Goal: Task Accomplishment & Management: Use online tool/utility

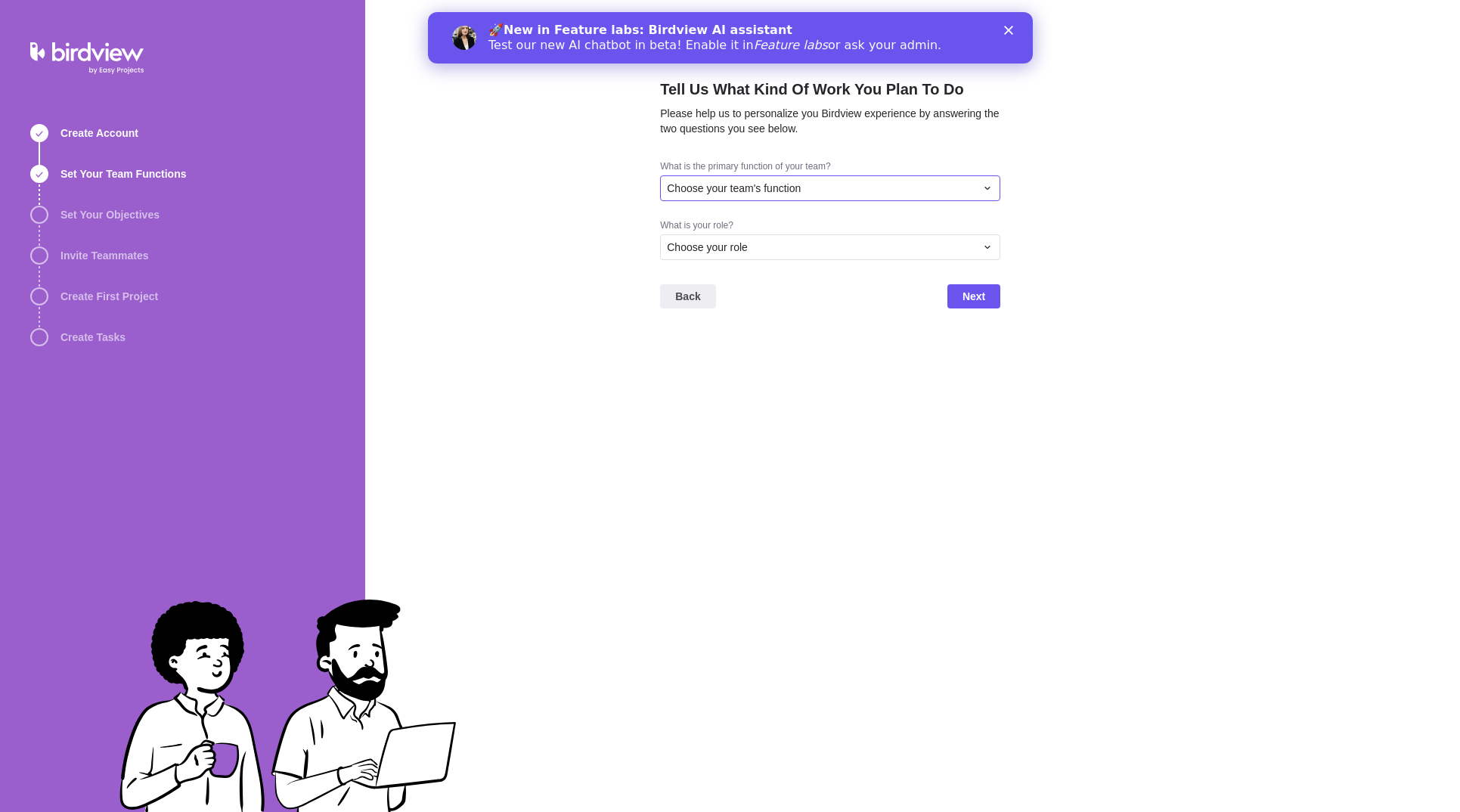
click at [760, 184] on span "Choose your team's function" at bounding box center [733, 188] width 134 height 15
click at [730, 275] on span "Project Management" at bounding box center [722, 275] width 97 height 15
click at [750, 252] on div "Choose your role" at bounding box center [821, 247] width 308 height 15
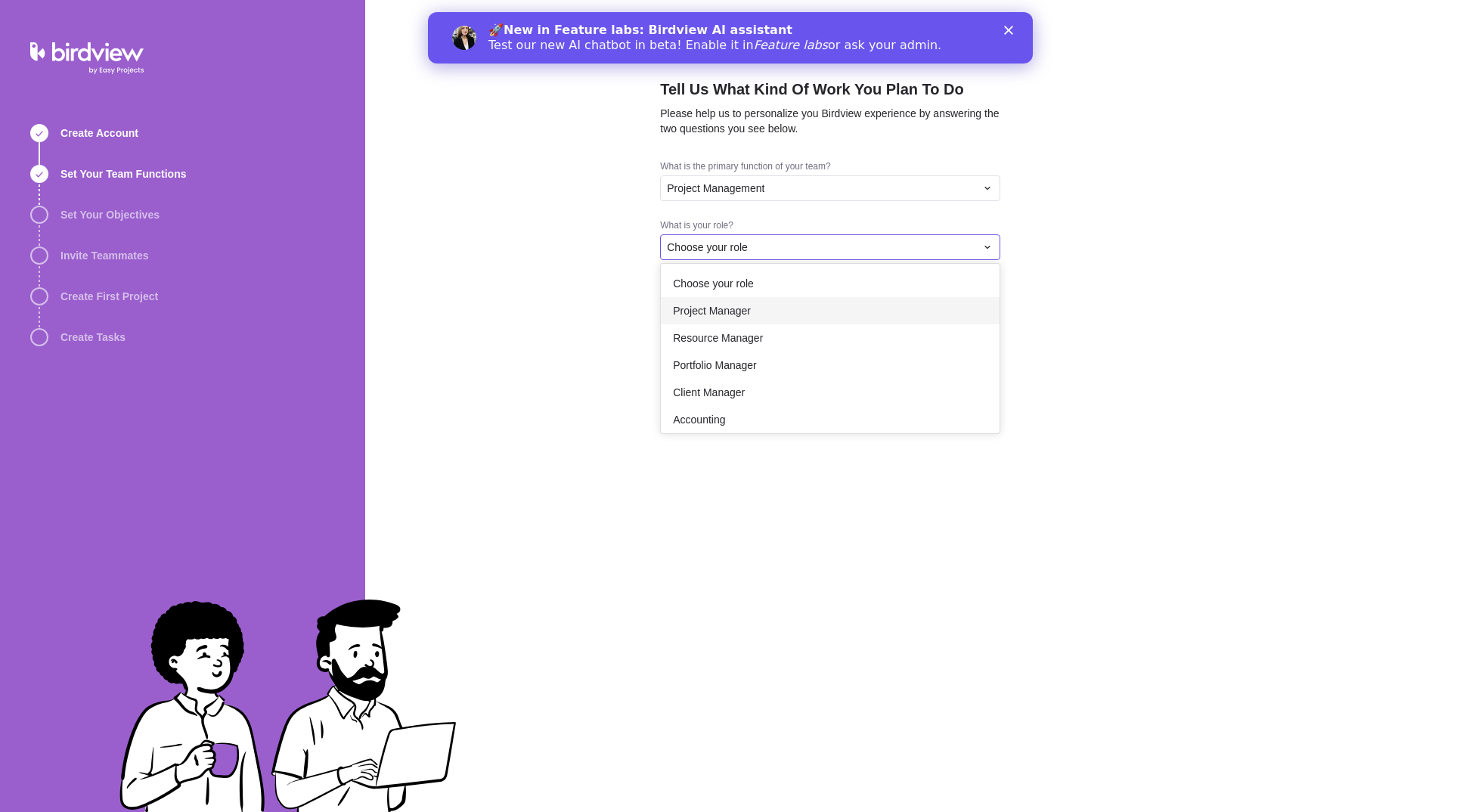
click at [770, 306] on div "Project Manager" at bounding box center [830, 310] width 338 height 27
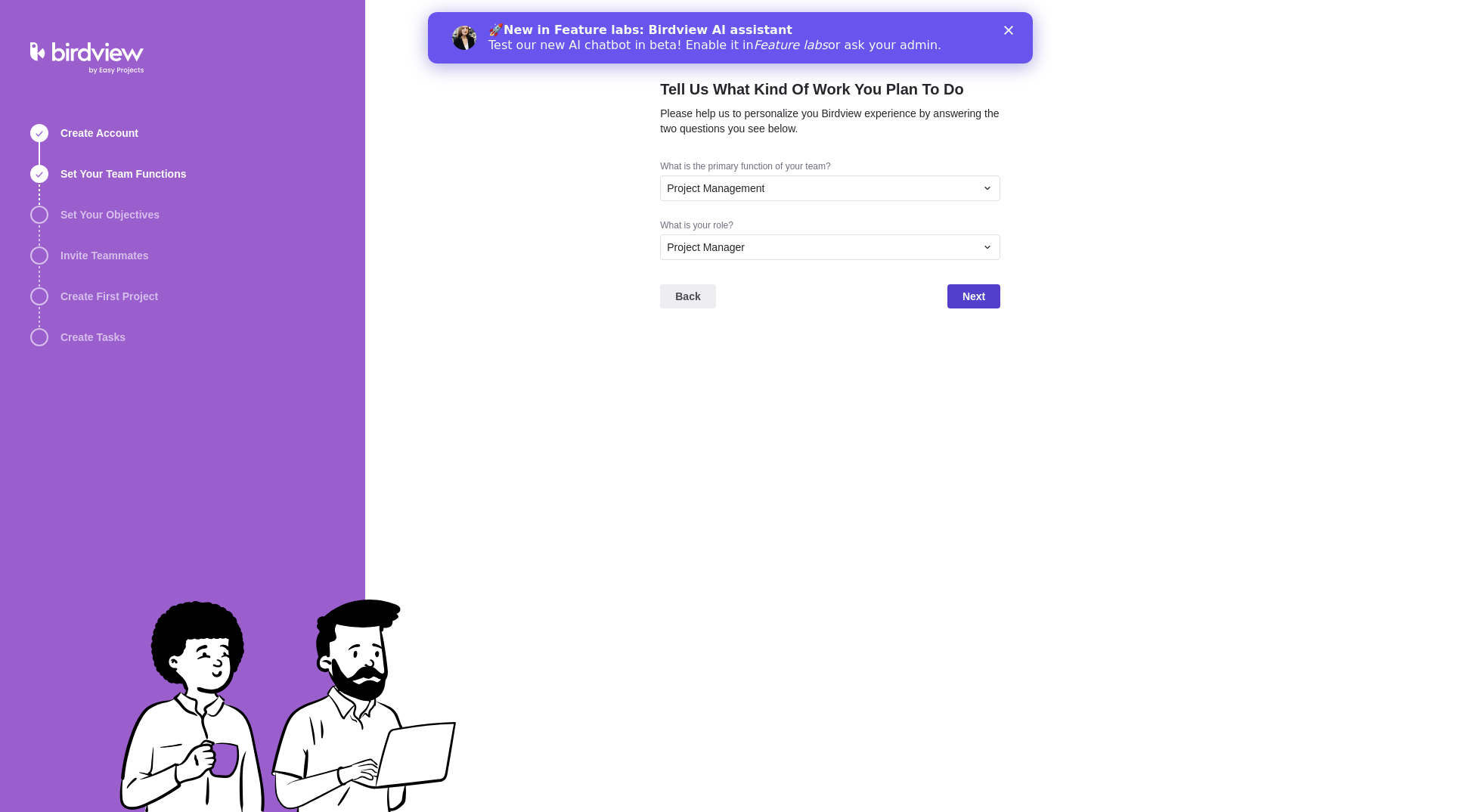
drag, startPoint x: 975, startPoint y: 298, endPoint x: 953, endPoint y: 304, distance: 22.8
click at [973, 298] on span "Next" at bounding box center [973, 295] width 22 height 18
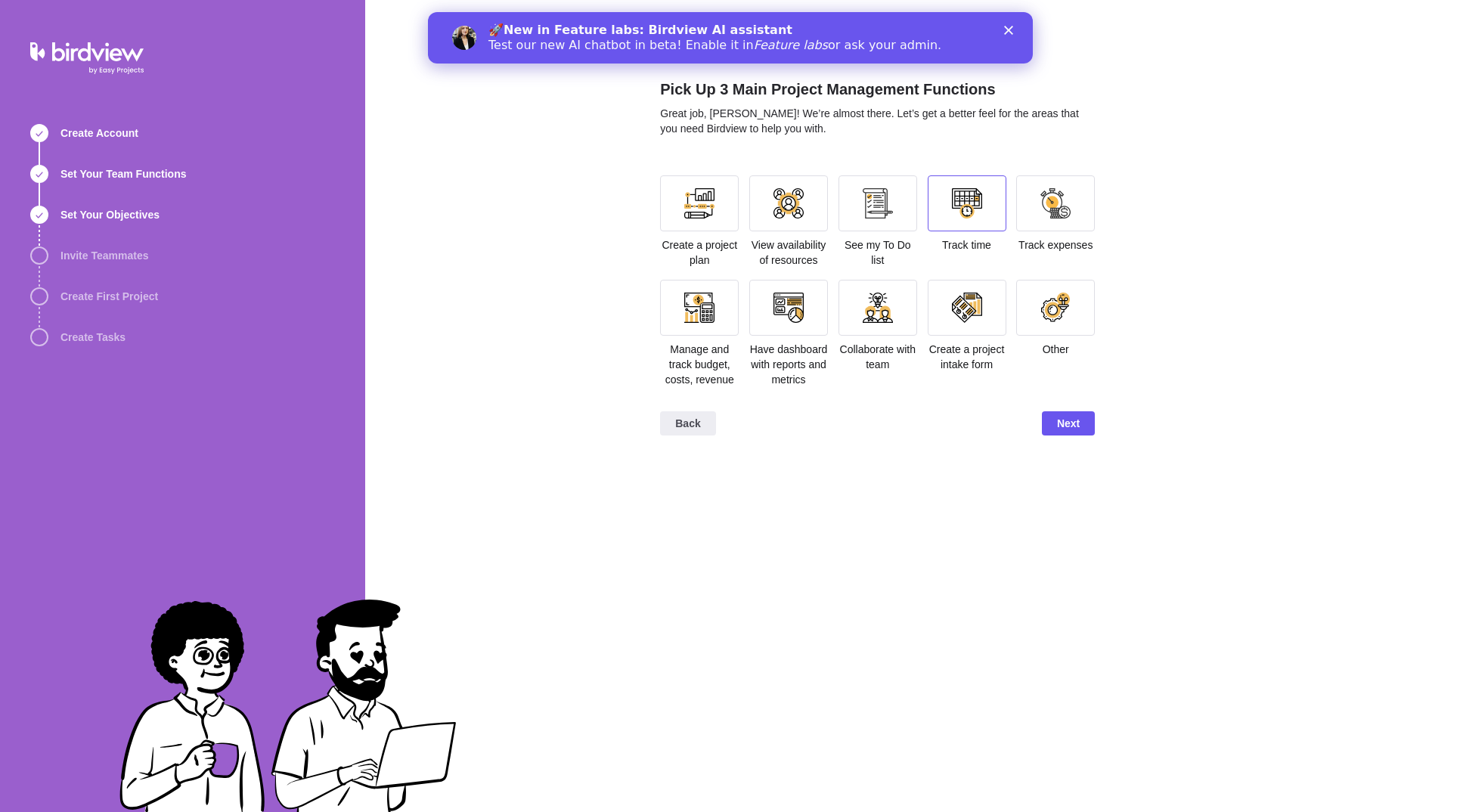
click at [958, 222] on div at bounding box center [966, 204] width 79 height 56
click at [689, 306] on div at bounding box center [699, 307] width 30 height 30
click at [804, 312] on div at bounding box center [788, 307] width 79 height 56
drag, startPoint x: 1066, startPoint y: 439, endPoint x: 1017, endPoint y: 433, distance: 49.4
click at [1066, 433] on span "Next" at bounding box center [1068, 422] width 22 height 18
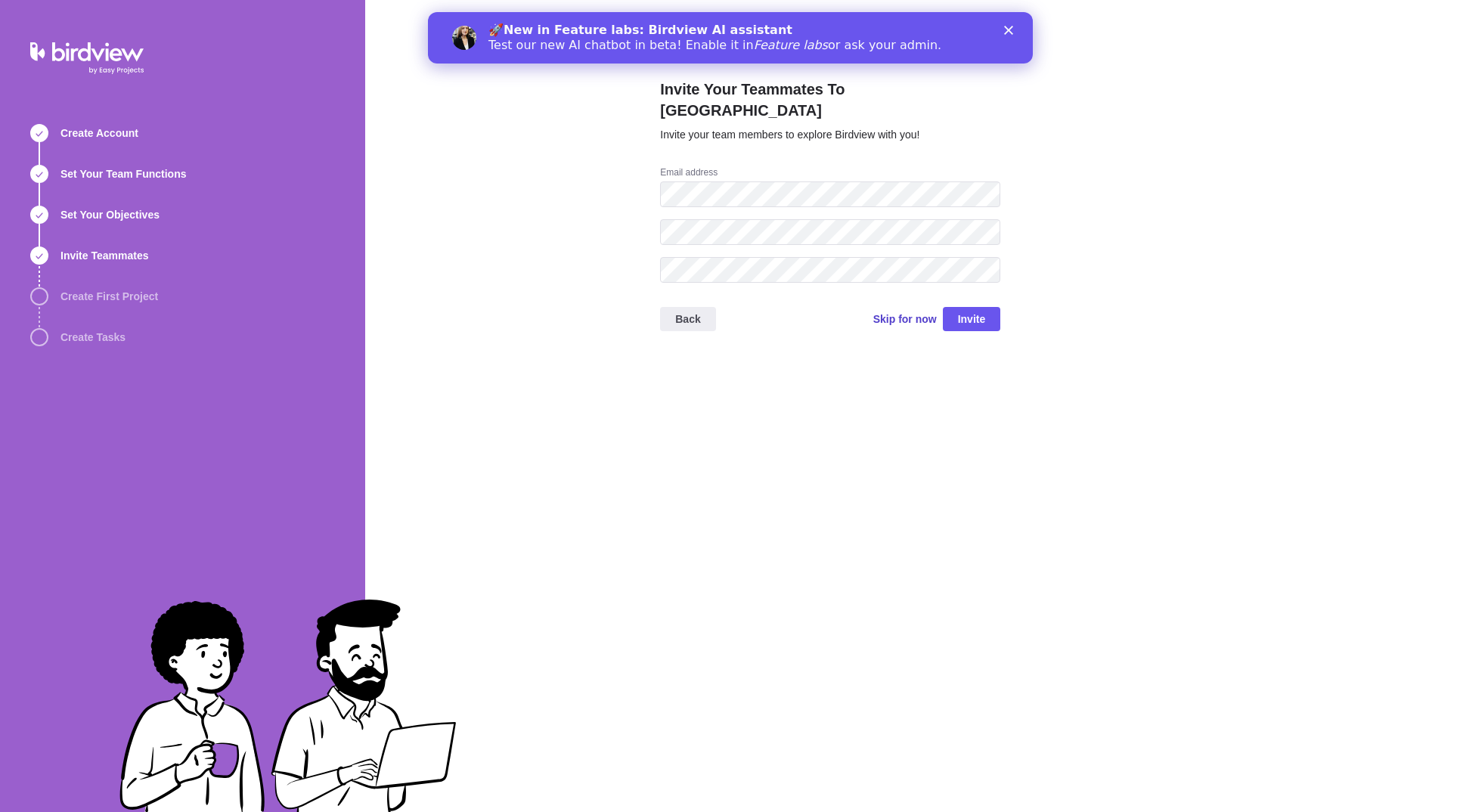
click at [905, 311] on span "Skip for now" at bounding box center [905, 319] width 64 height 15
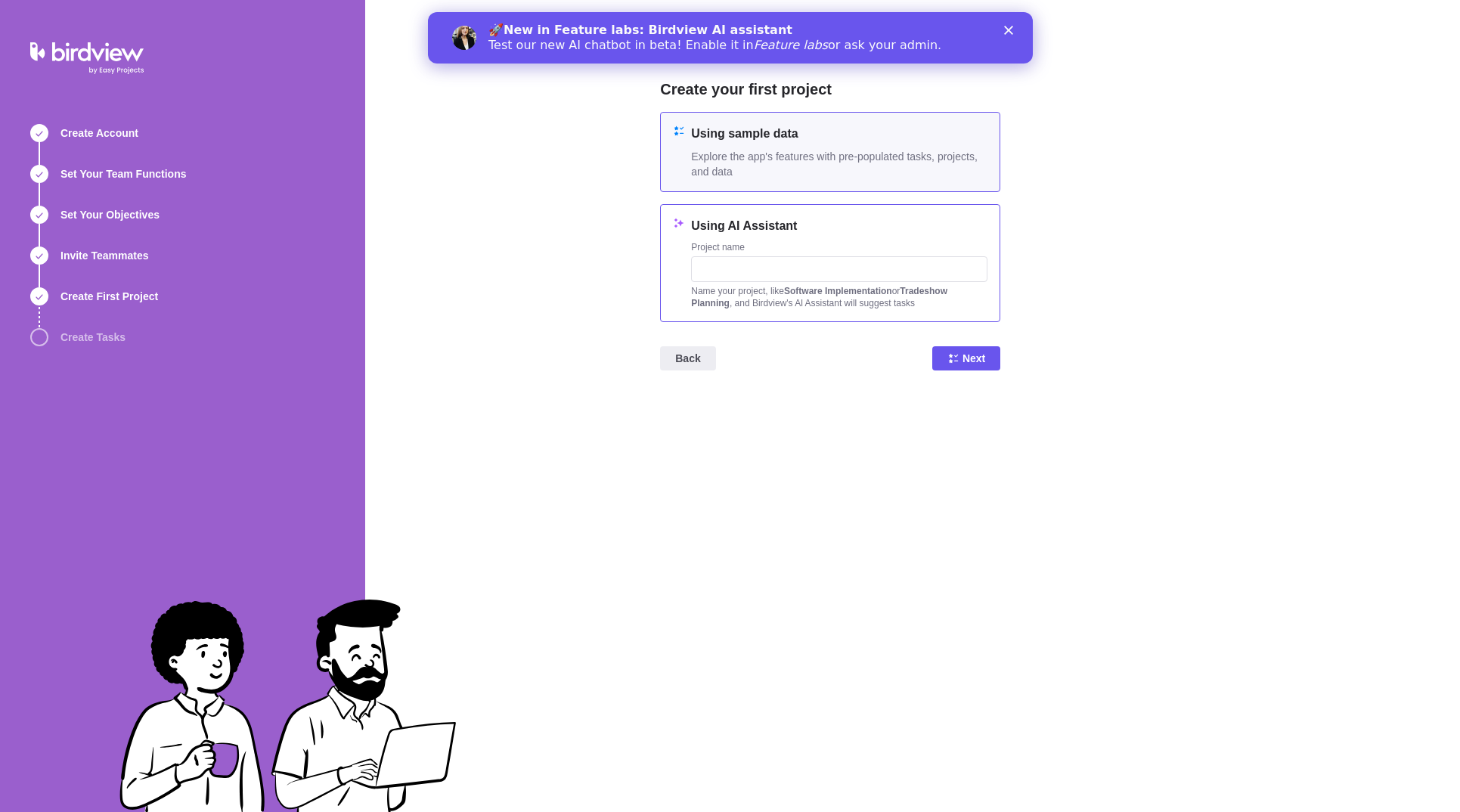
drag, startPoint x: 786, startPoint y: 155, endPoint x: 897, endPoint y: 235, distance: 136.8
click at [786, 155] on span "Explore the app's features with pre-populated tasks, projects, and data" at bounding box center [838, 164] width 296 height 30
drag, startPoint x: 976, startPoint y: 358, endPoint x: 925, endPoint y: 350, distance: 51.6
click at [976, 359] on span "Next" at bounding box center [973, 358] width 22 height 18
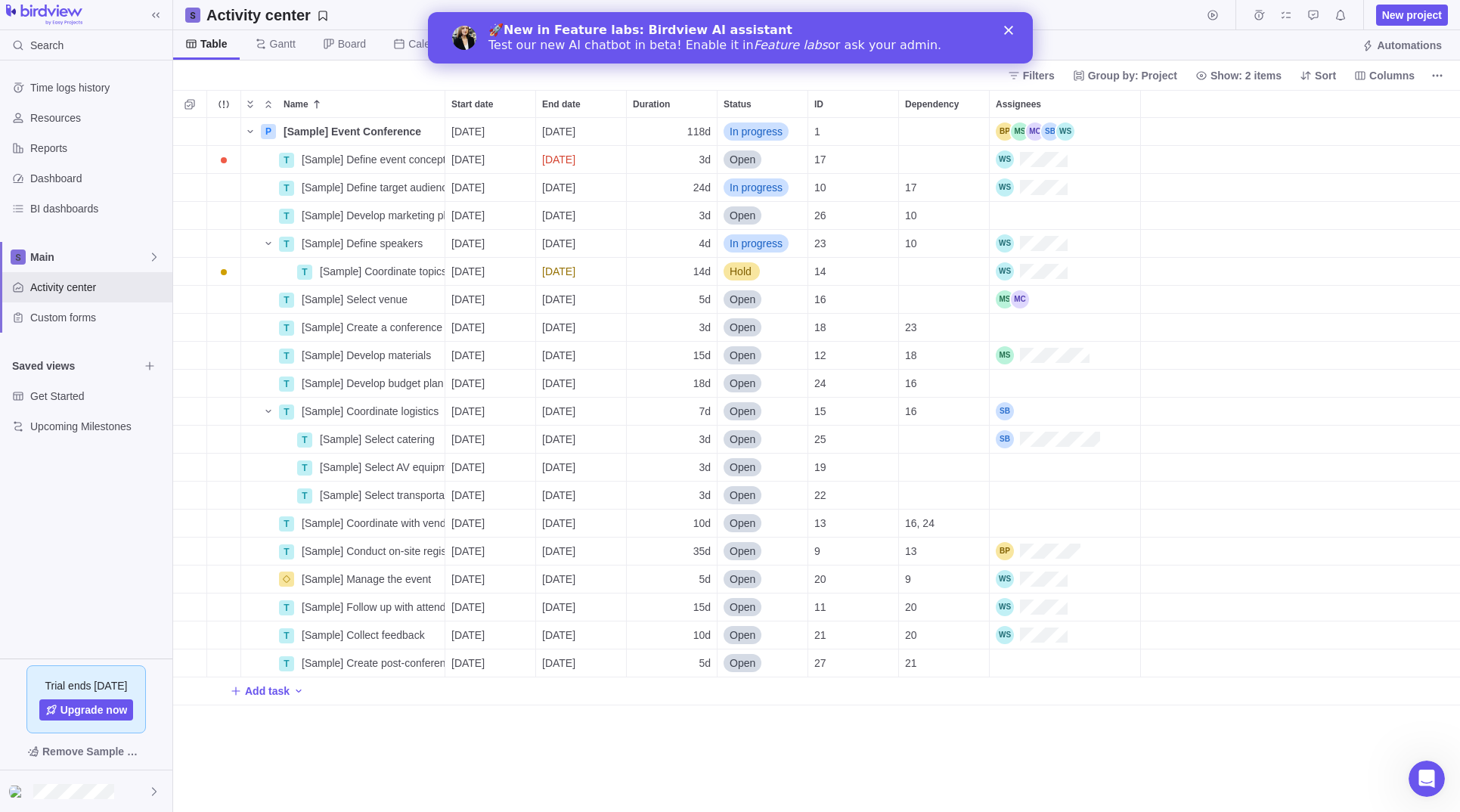
scroll to position [693, 1286]
click at [1008, 30] on polygon "Close" at bounding box center [1008, 30] width 9 height 9
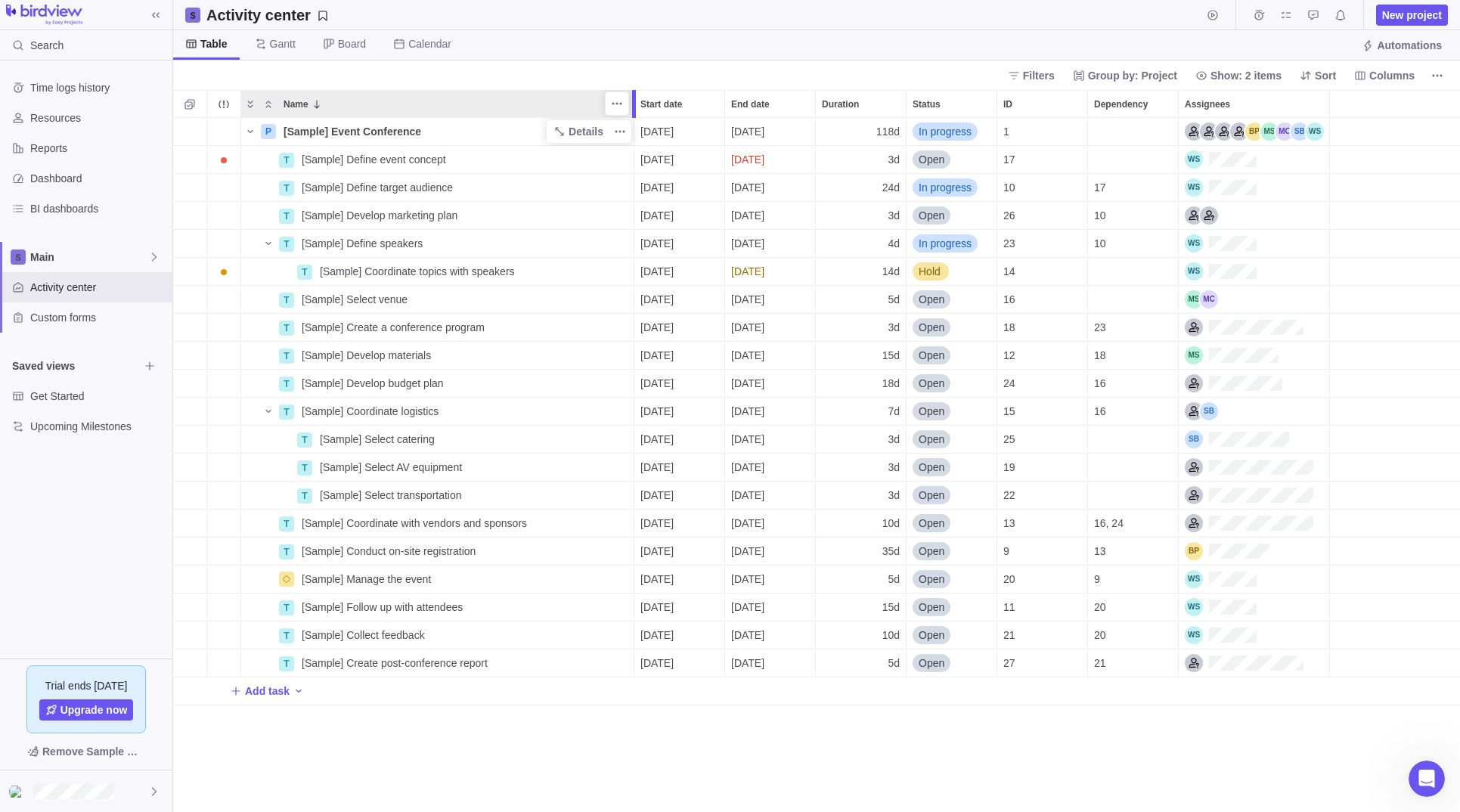
drag, startPoint x: 443, startPoint y: 101, endPoint x: 626, endPoint y: 124, distance: 184.4
click at [630, 120] on div "Name Start date End date Duration Status ID Dependency Assignees P [Sample] Eve…" at bounding box center [816, 450] width 1286 height 721
click at [1258, 15] on icon "Time logs" at bounding box center [1258, 15] width 12 height 12
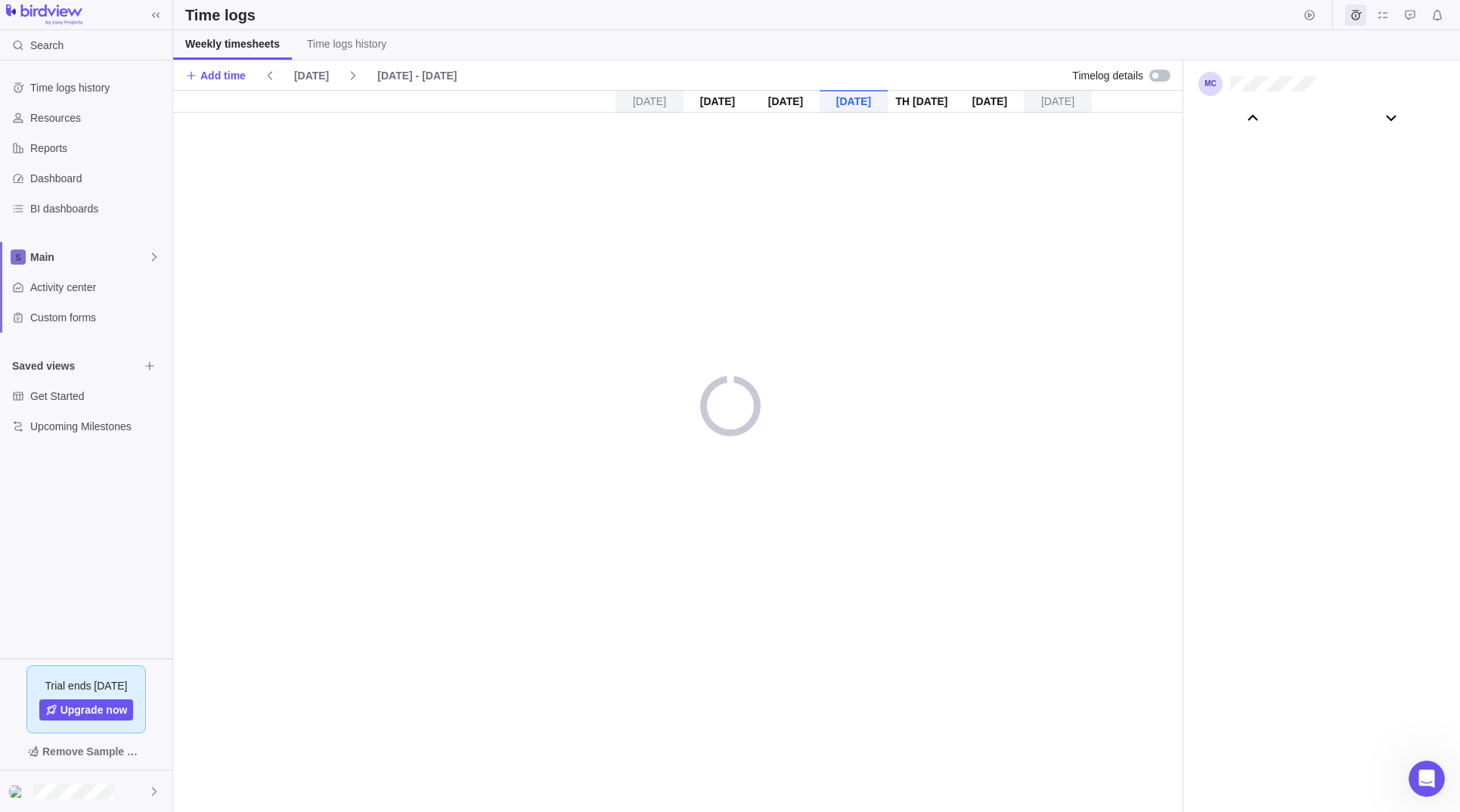
scroll to position [84355, 0]
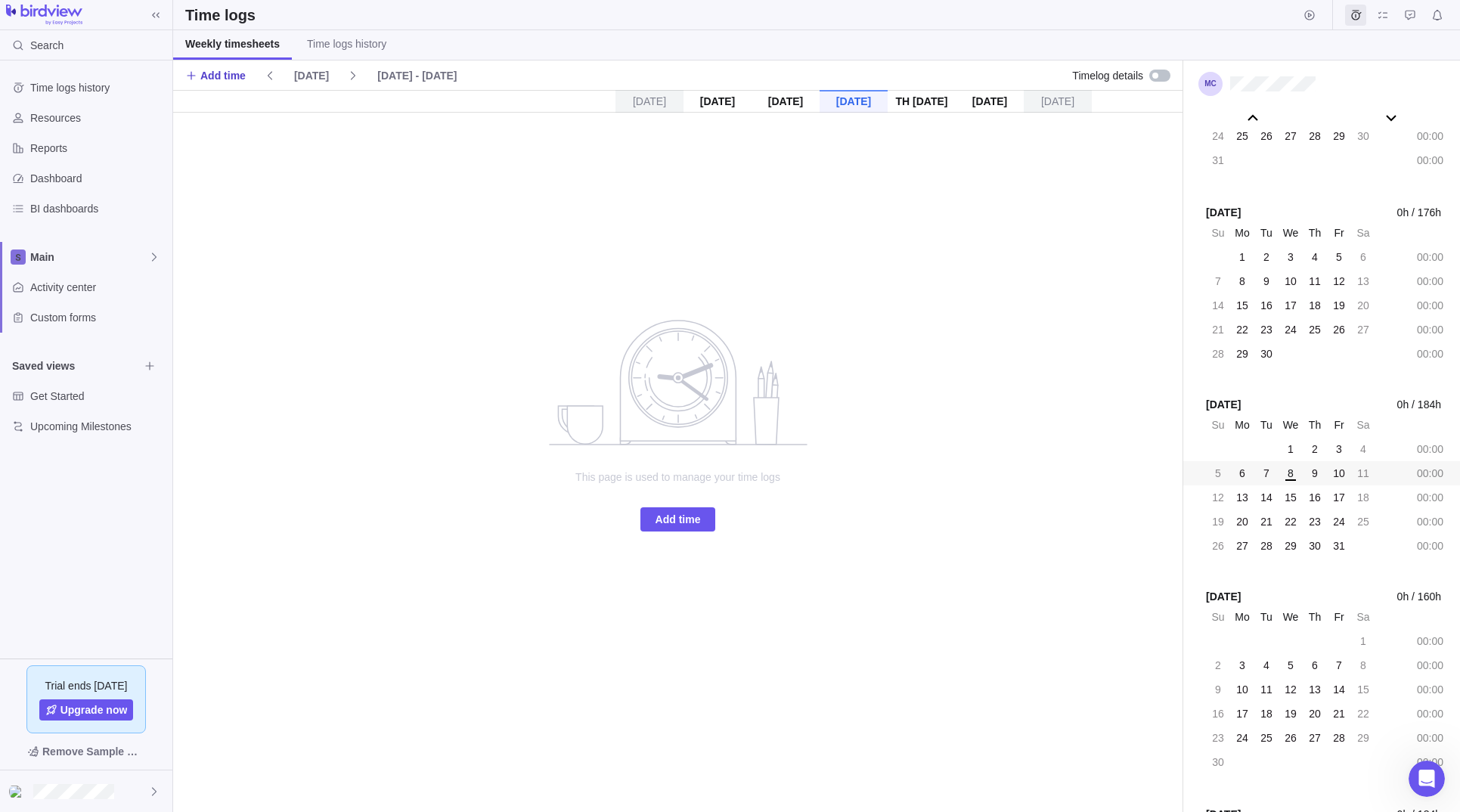
click at [233, 77] on span "Add time" at bounding box center [222, 76] width 46 height 15
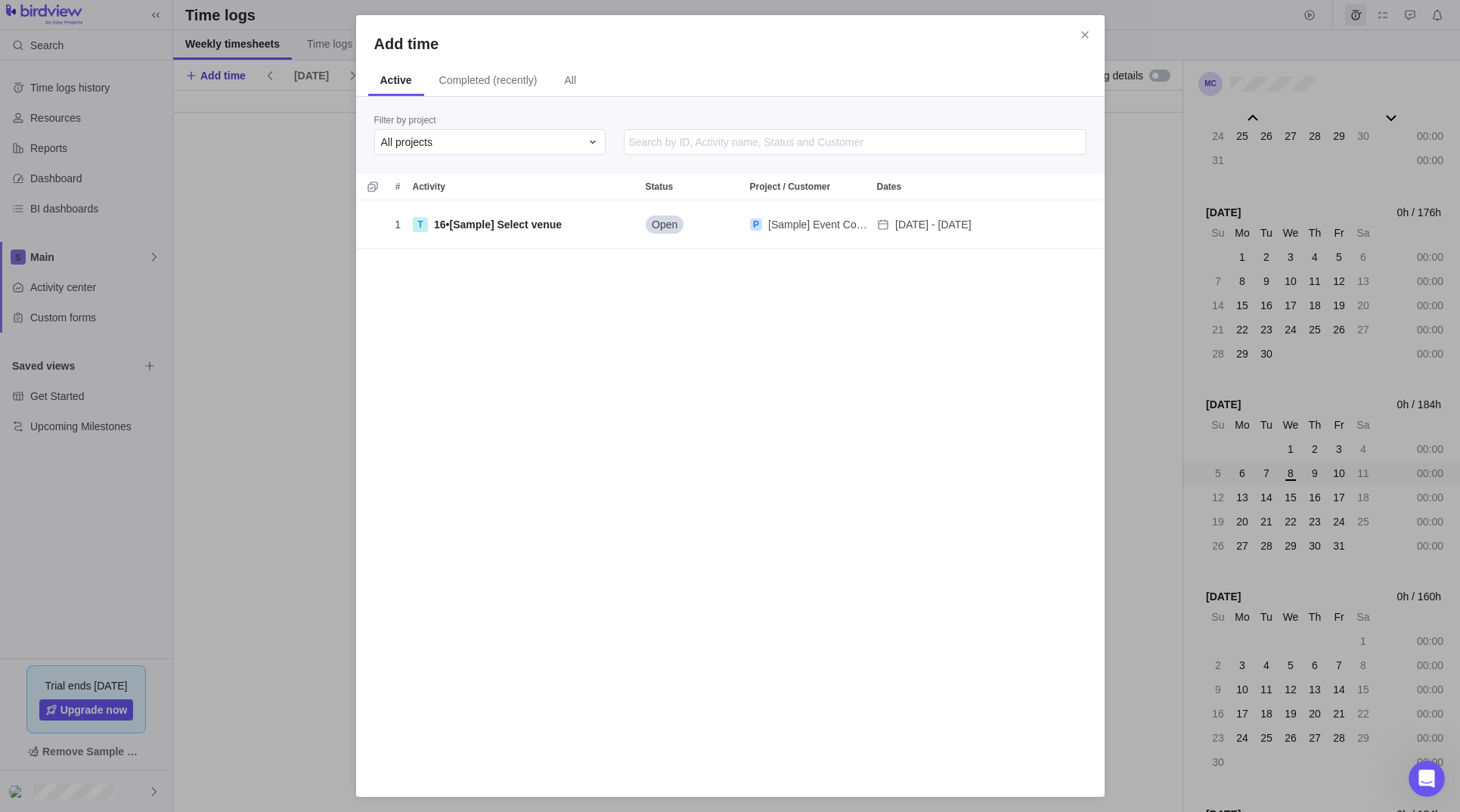
scroll to position [578, 749]
click at [1087, 35] on icon "Close" at bounding box center [1084, 35] width 12 height 12
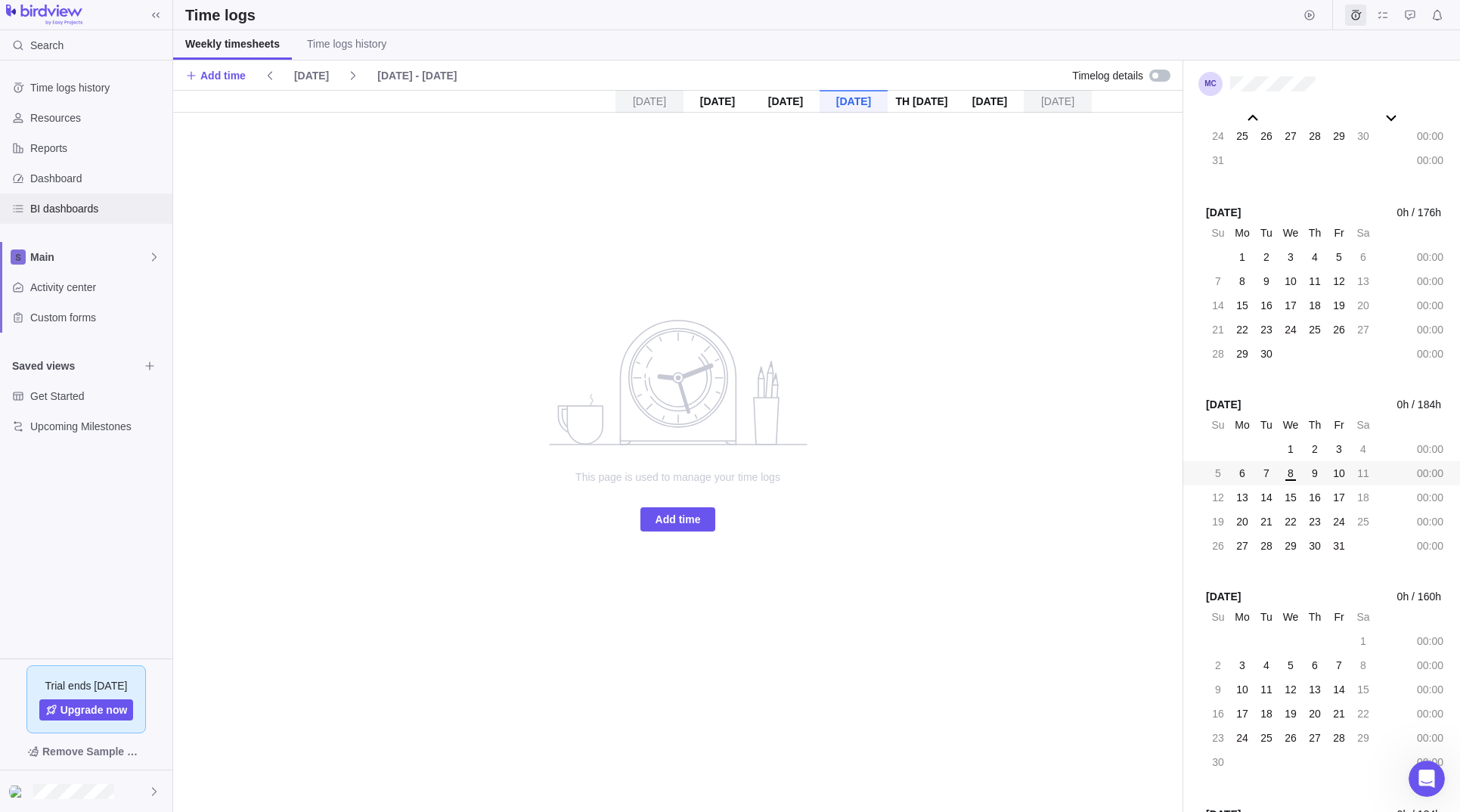
click at [94, 204] on span "BI dashboards" at bounding box center [98, 208] width 136 height 15
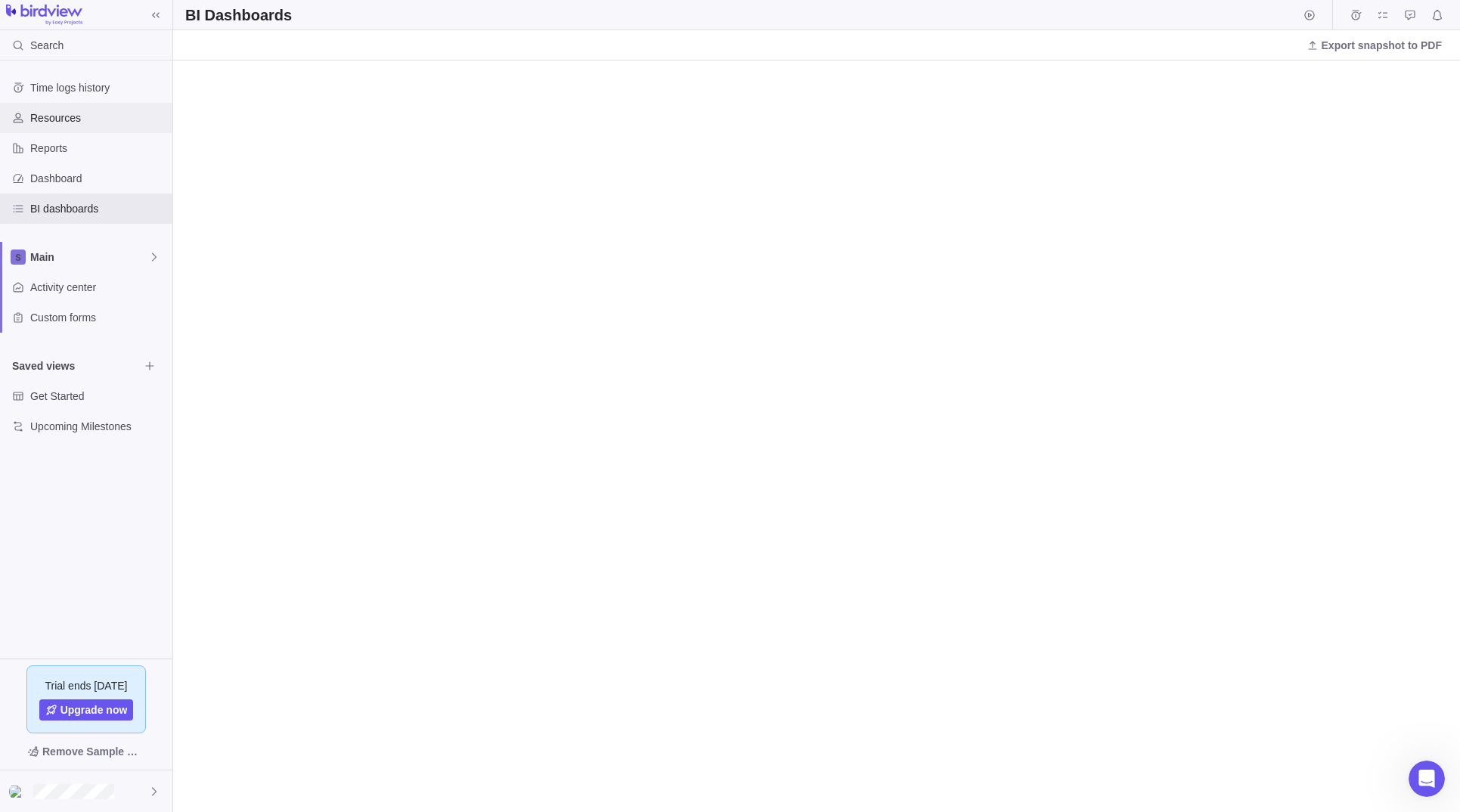
click at [52, 119] on span "Resources" at bounding box center [98, 118] width 136 height 15
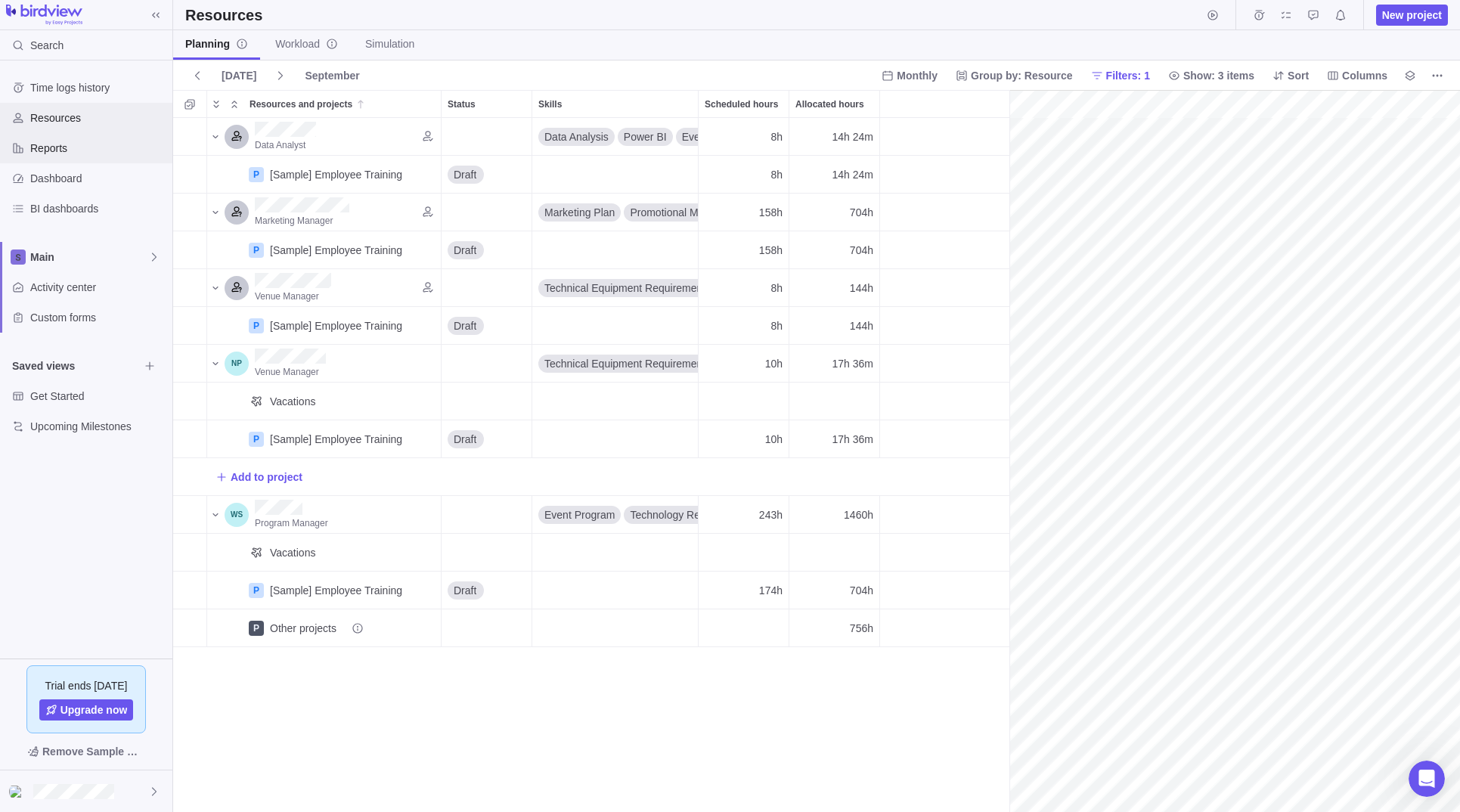
scroll to position [0, 238]
click at [292, 45] on span "Workload" at bounding box center [306, 44] width 63 height 15
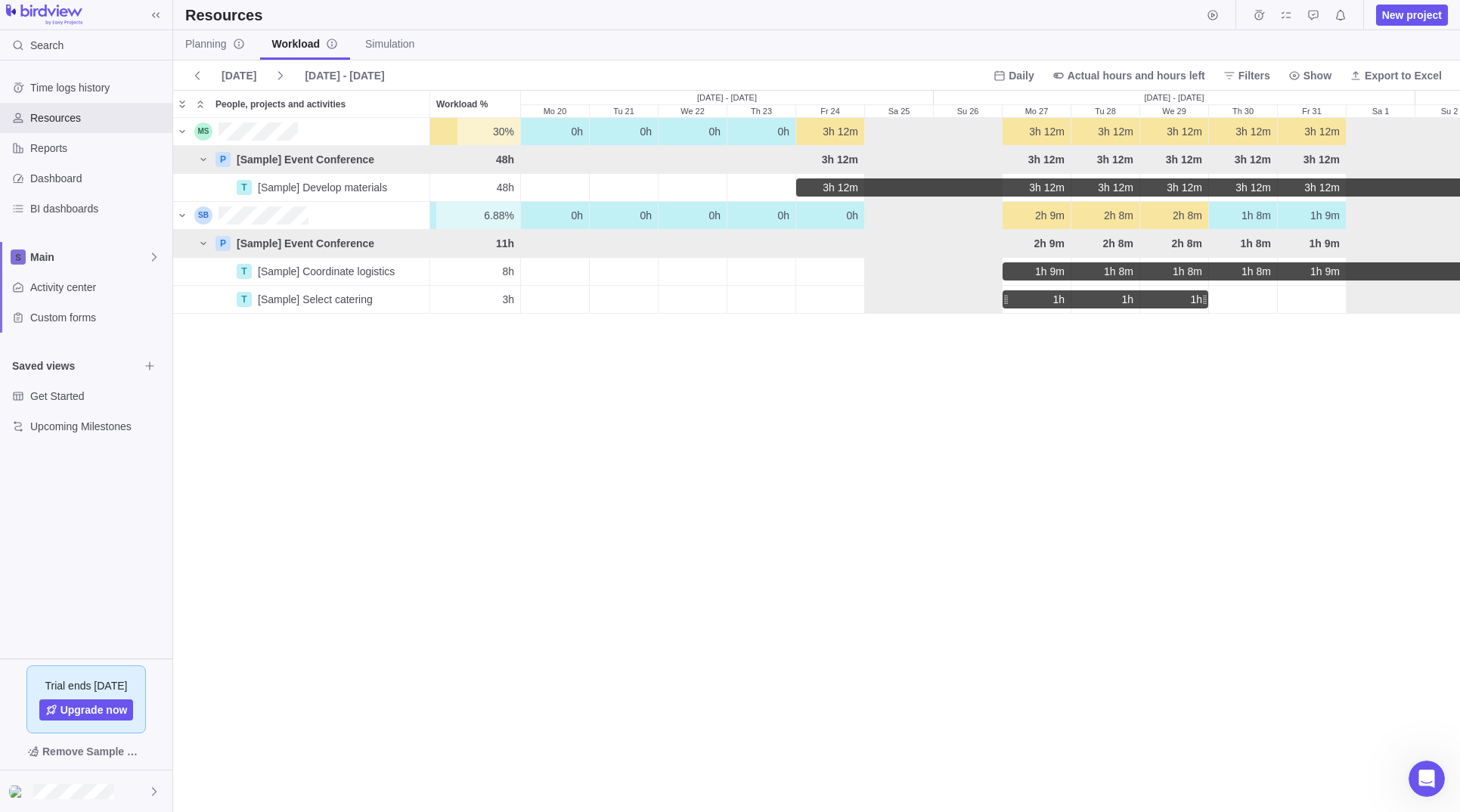
scroll to position [693, 1286]
click at [1392, 14] on span "New project" at bounding box center [1411, 15] width 60 height 15
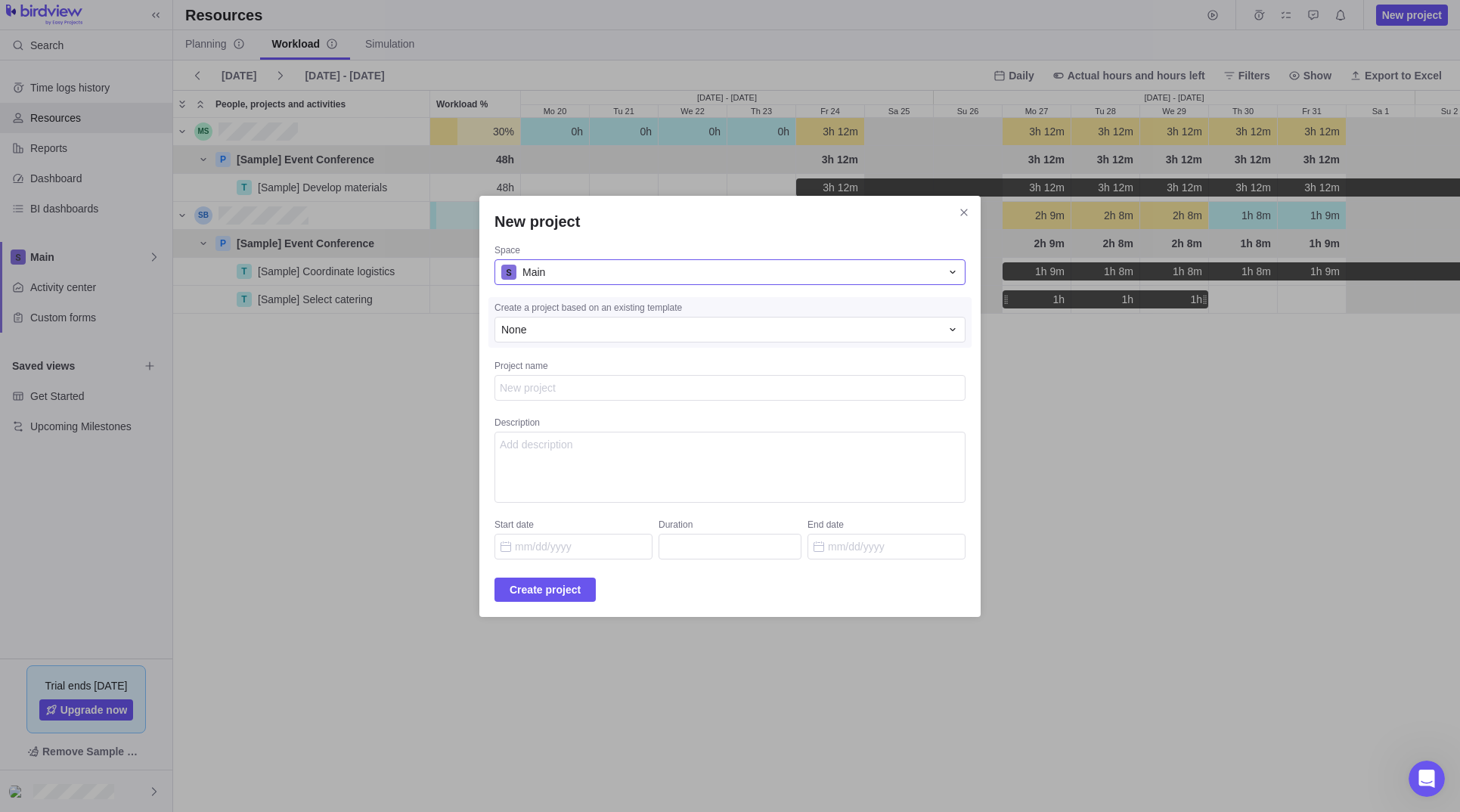
click at [615, 271] on div "Main" at bounding box center [721, 272] width 439 height 15
click at [582, 320] on div "None" at bounding box center [730, 329] width 471 height 25
click at [584, 324] on div "None" at bounding box center [721, 330] width 439 height 15
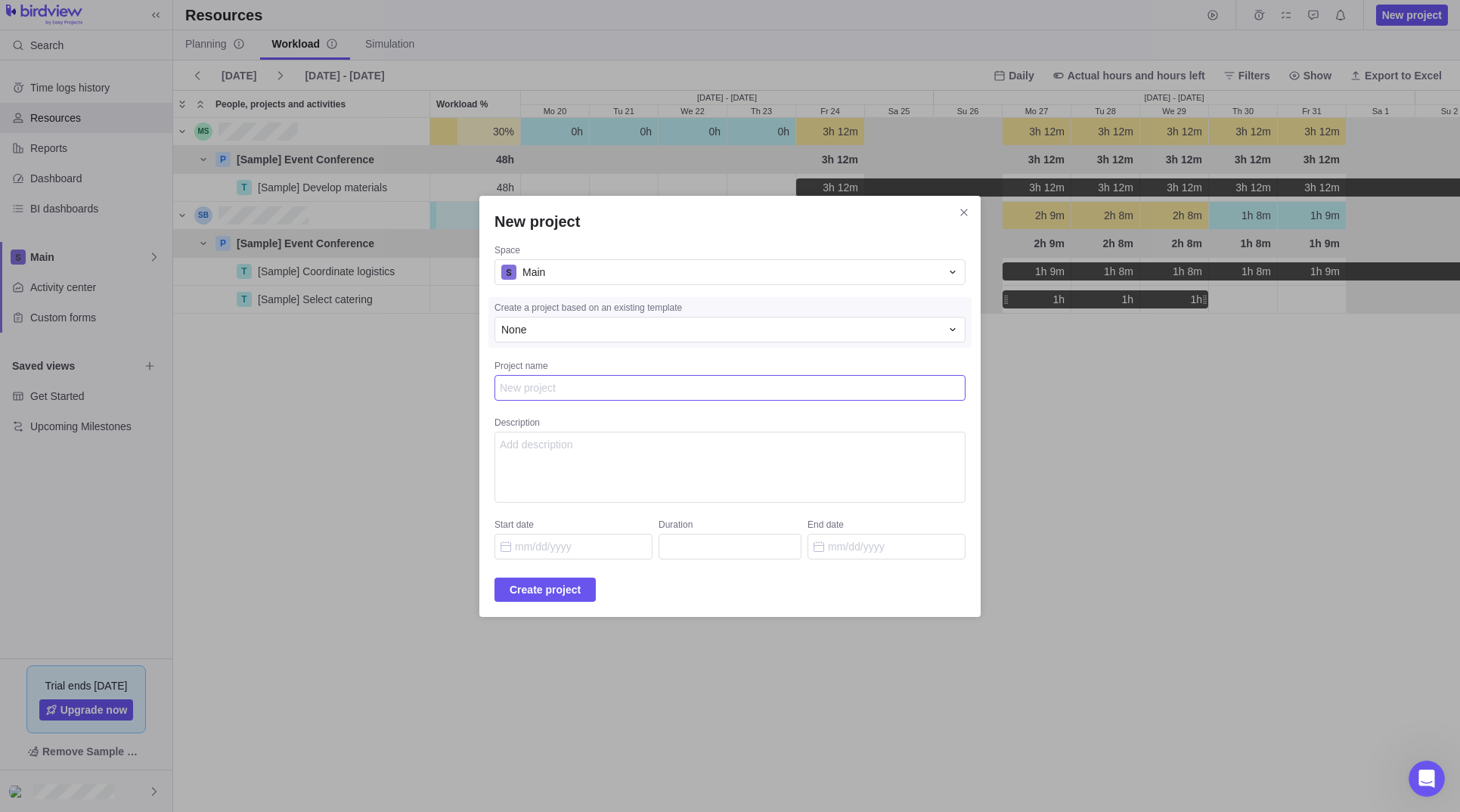
click at [593, 381] on textarea "Project name" at bounding box center [730, 387] width 471 height 25
type textarea "x"
type textarea "T"
type textarea "x"
type textarea "Tan"
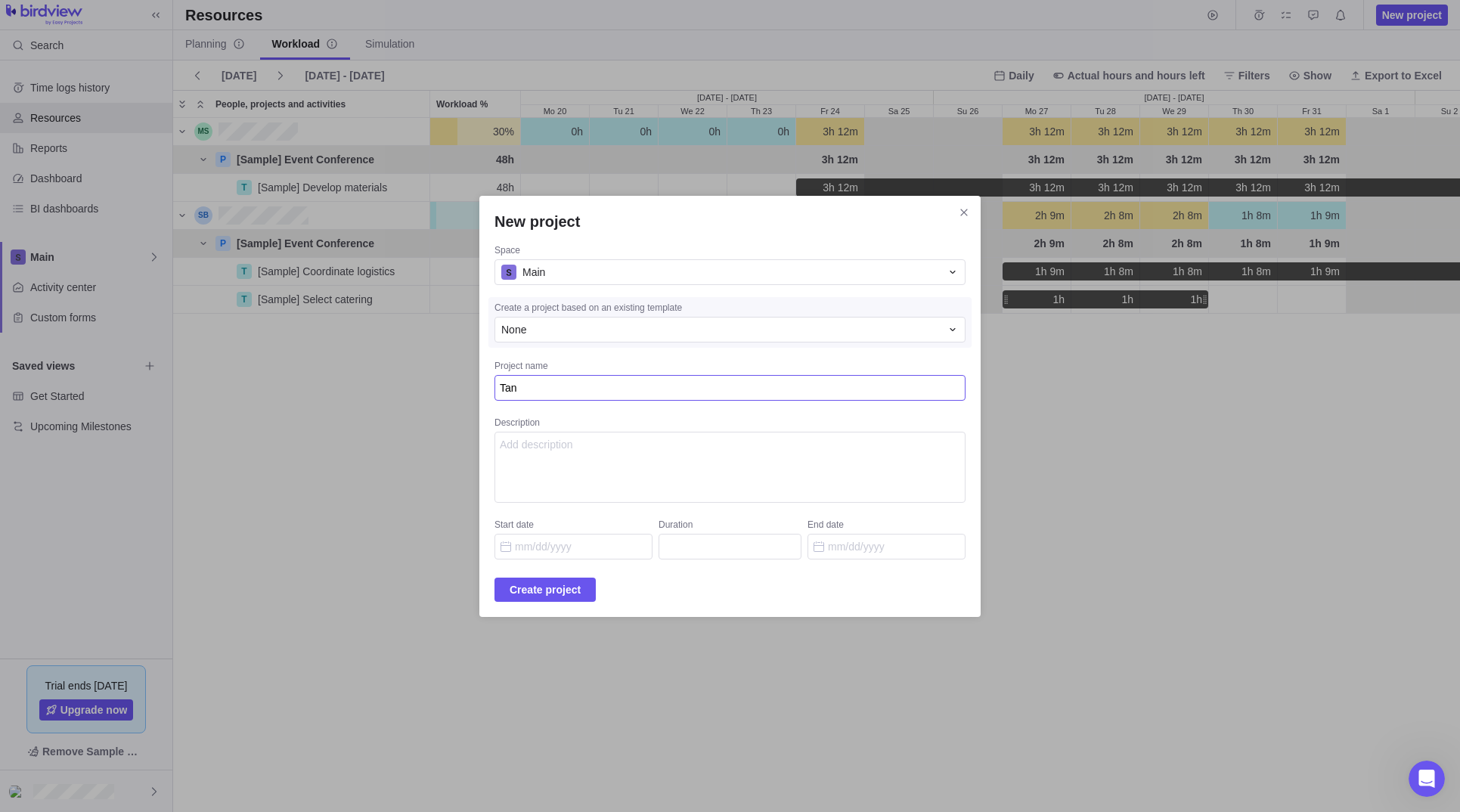
type textarea "x"
type textarea "Tank"
type textarea "x"
type textarea "Tank"
type textarea "x"
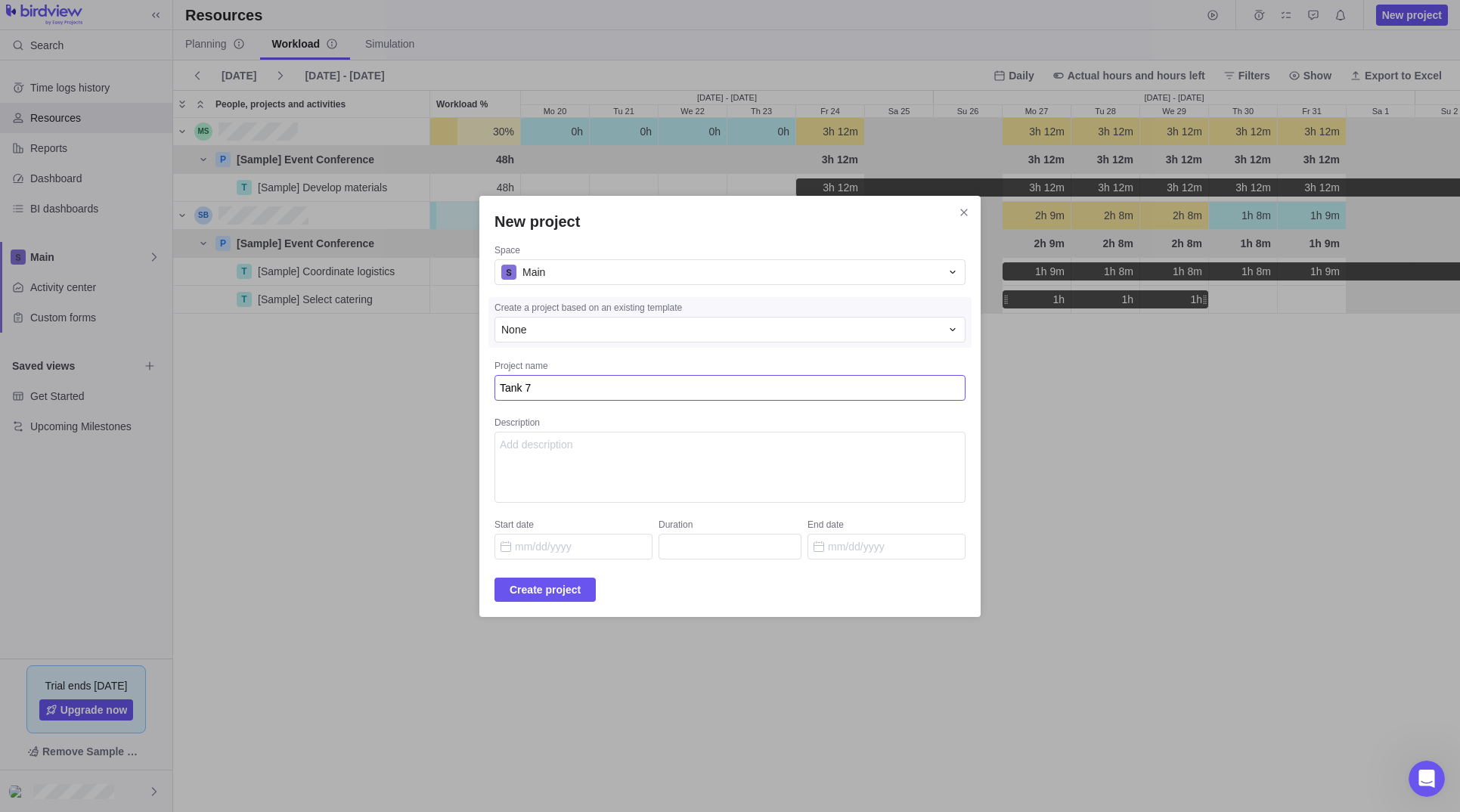
type textarea "Tank 72"
type textarea "x"
type textarea "Tank 72"
click at [582, 543] on input "Start date" at bounding box center [573, 546] width 158 height 25
click at [554, 286] on link "Prev" at bounding box center [551, 287] width 33 height 33
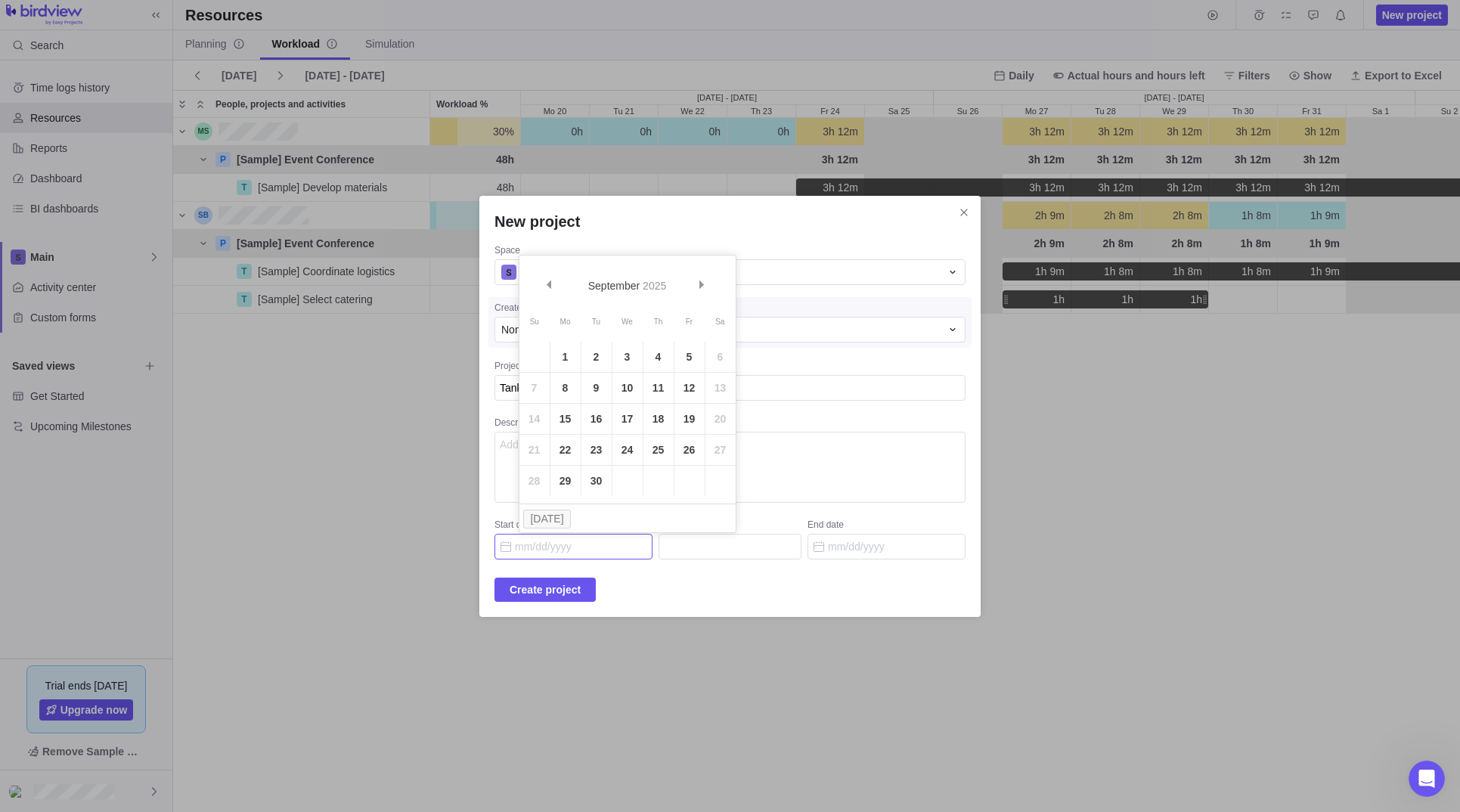
drag, startPoint x: 571, startPoint y: 477, endPoint x: 594, endPoint y: 463, distance: 26.9
click at [571, 477] on link "29" at bounding box center [565, 480] width 30 height 30
type input "[DATE]"
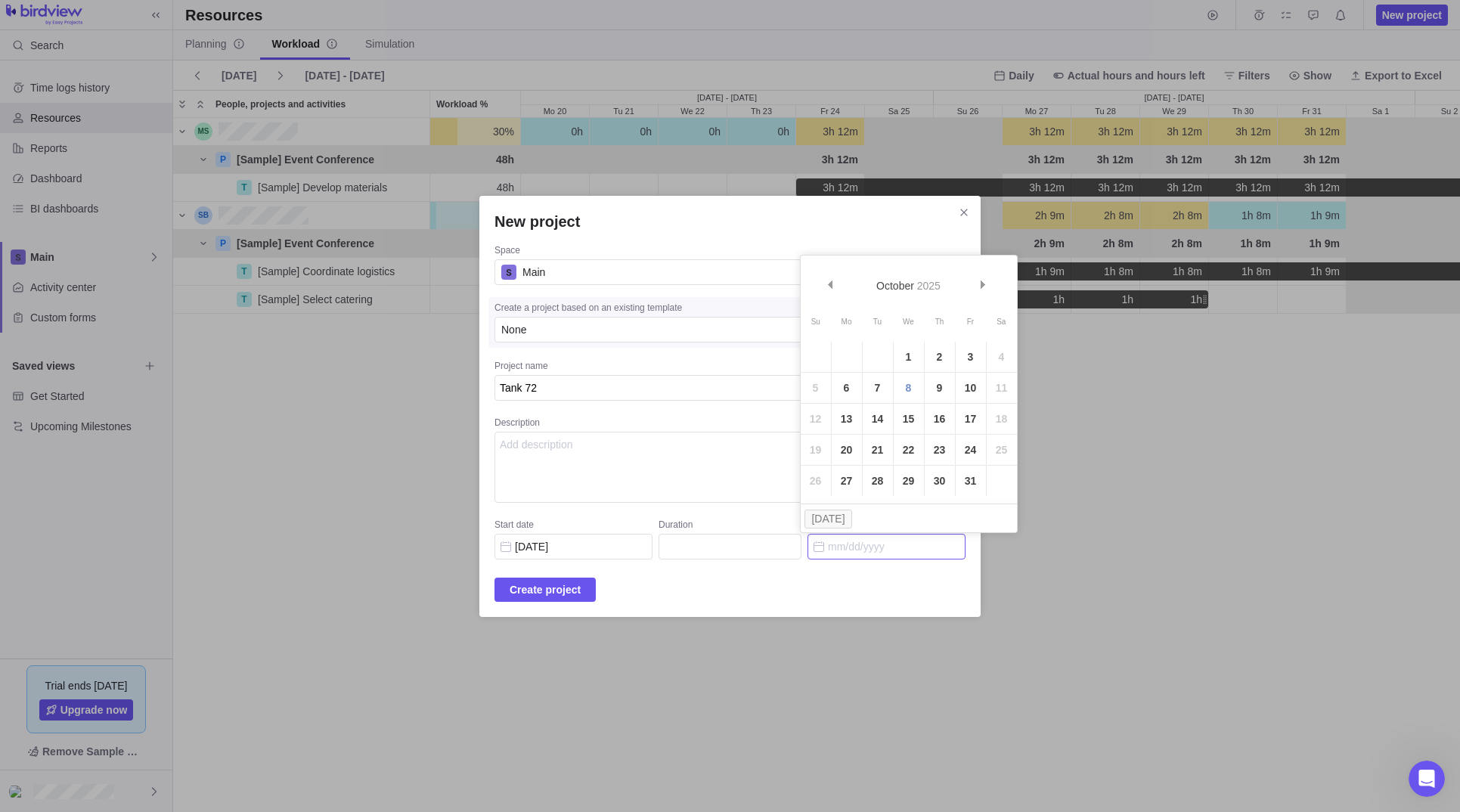
click at [821, 551] on input "End date" at bounding box center [886, 546] width 158 height 25
click at [703, 538] on input "Duration" at bounding box center [729, 546] width 143 height 25
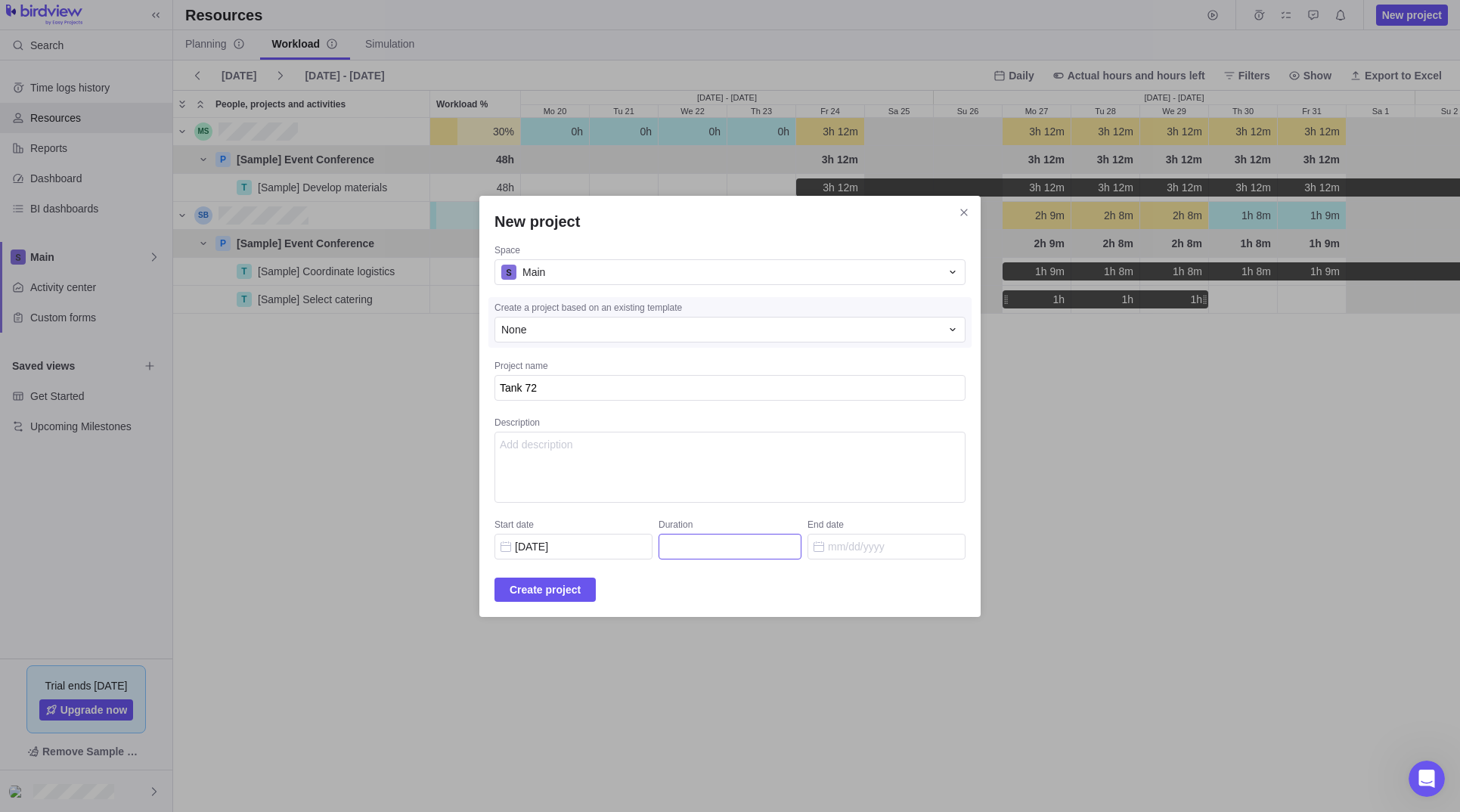
type input "4"
type input "[DATE]"
type input "43"
type input "[DATE]"
type input "43"
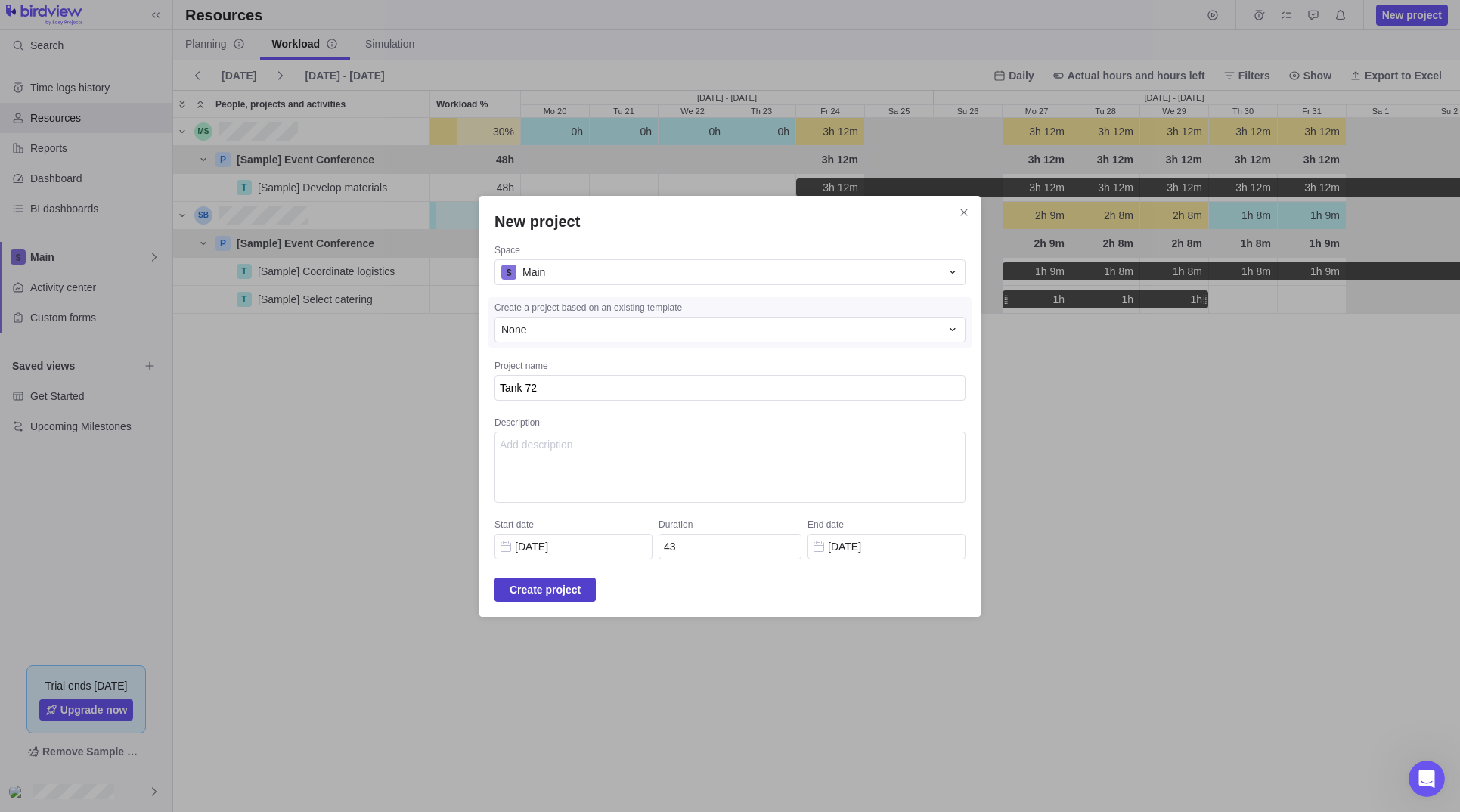
click at [579, 594] on span "Create project" at bounding box center [545, 589] width 71 height 18
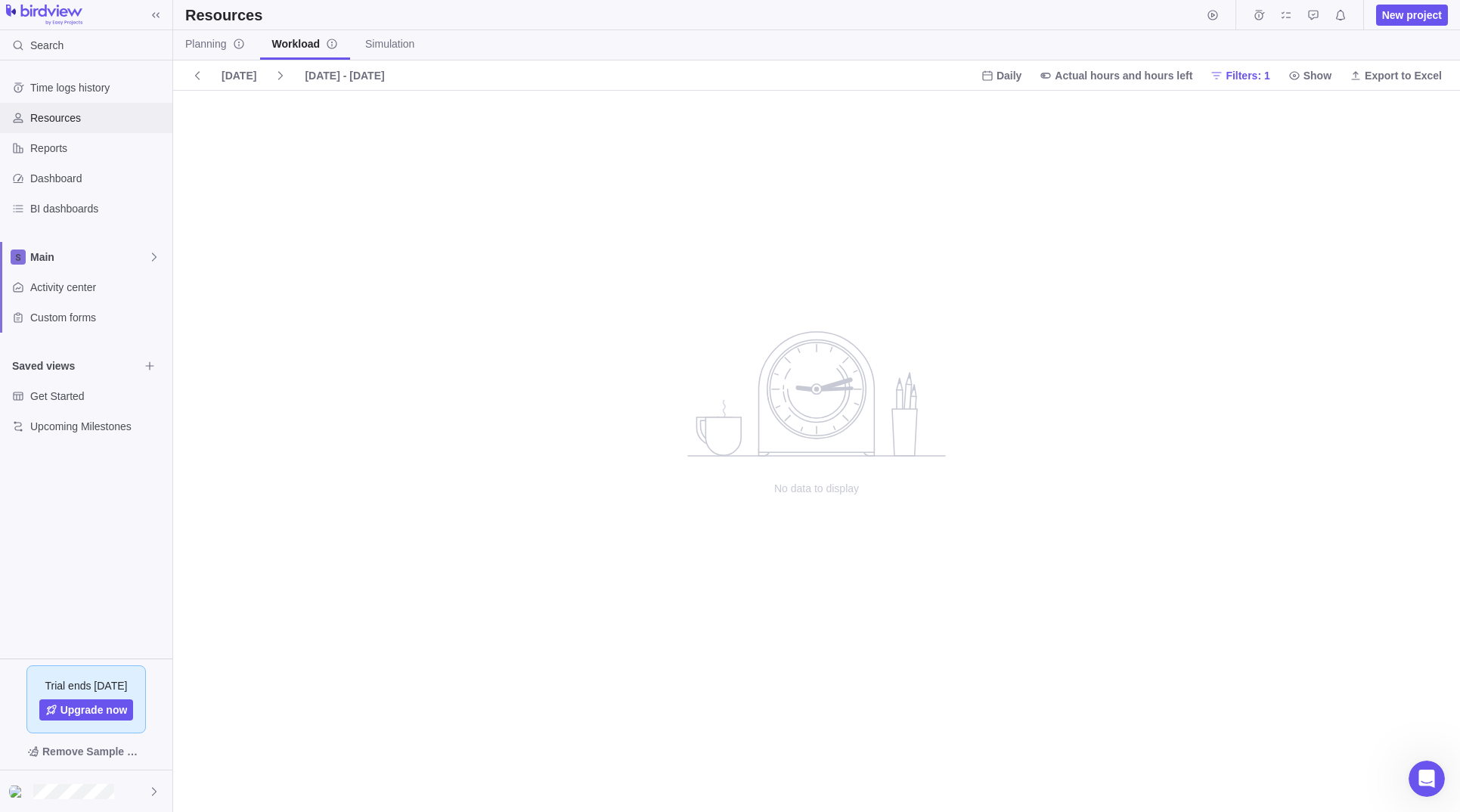
click at [63, 122] on span "Resources" at bounding box center [98, 118] width 136 height 15
click at [103, 78] on div "Time logs history" at bounding box center [86, 88] width 172 height 30
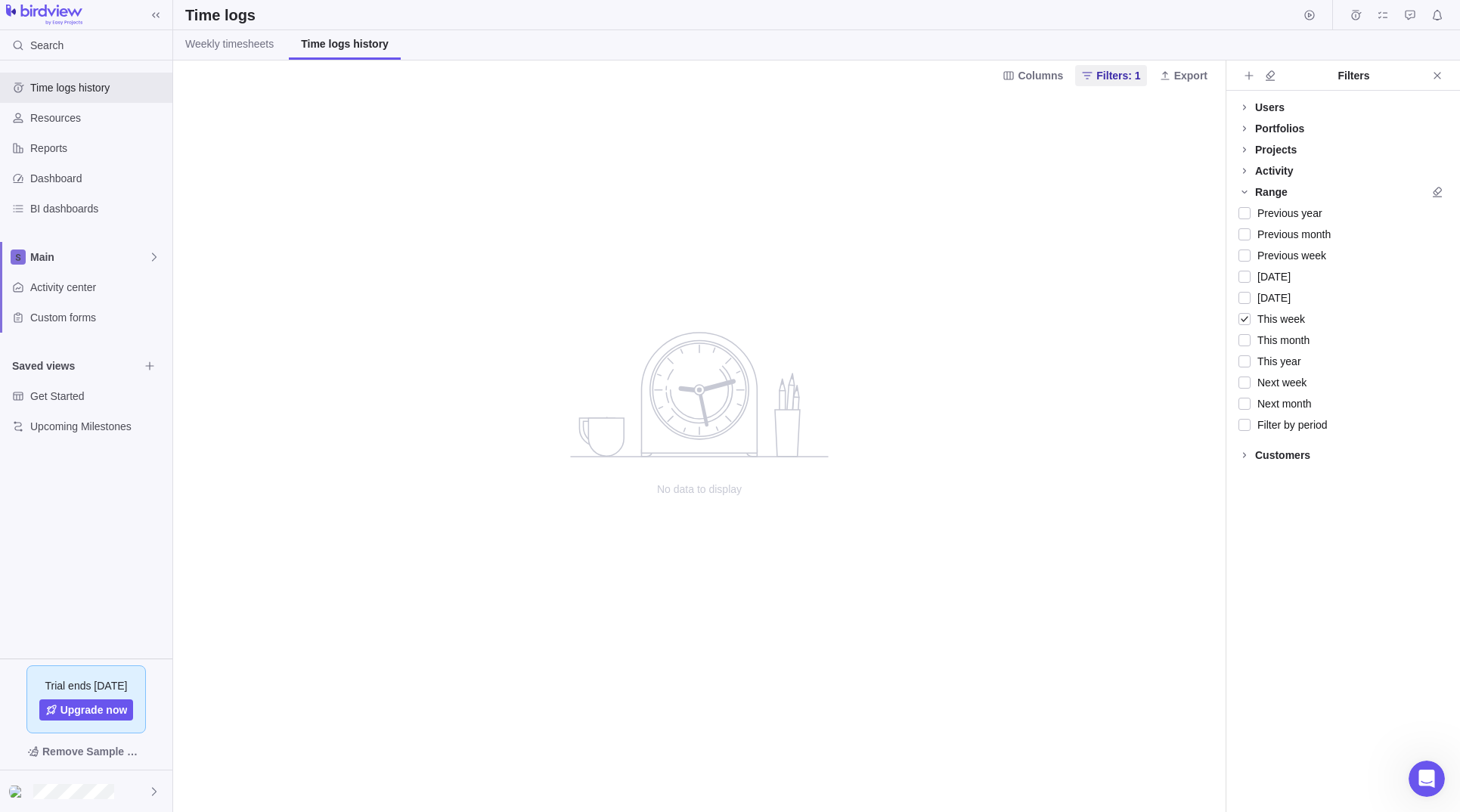
drag, startPoint x: 47, startPoint y: 7, endPoint x: 79, endPoint y: 19, distance: 34.2
click at [47, 7] on img at bounding box center [44, 15] width 77 height 21
click at [156, 14] on icon at bounding box center [156, 15] width 7 height 6
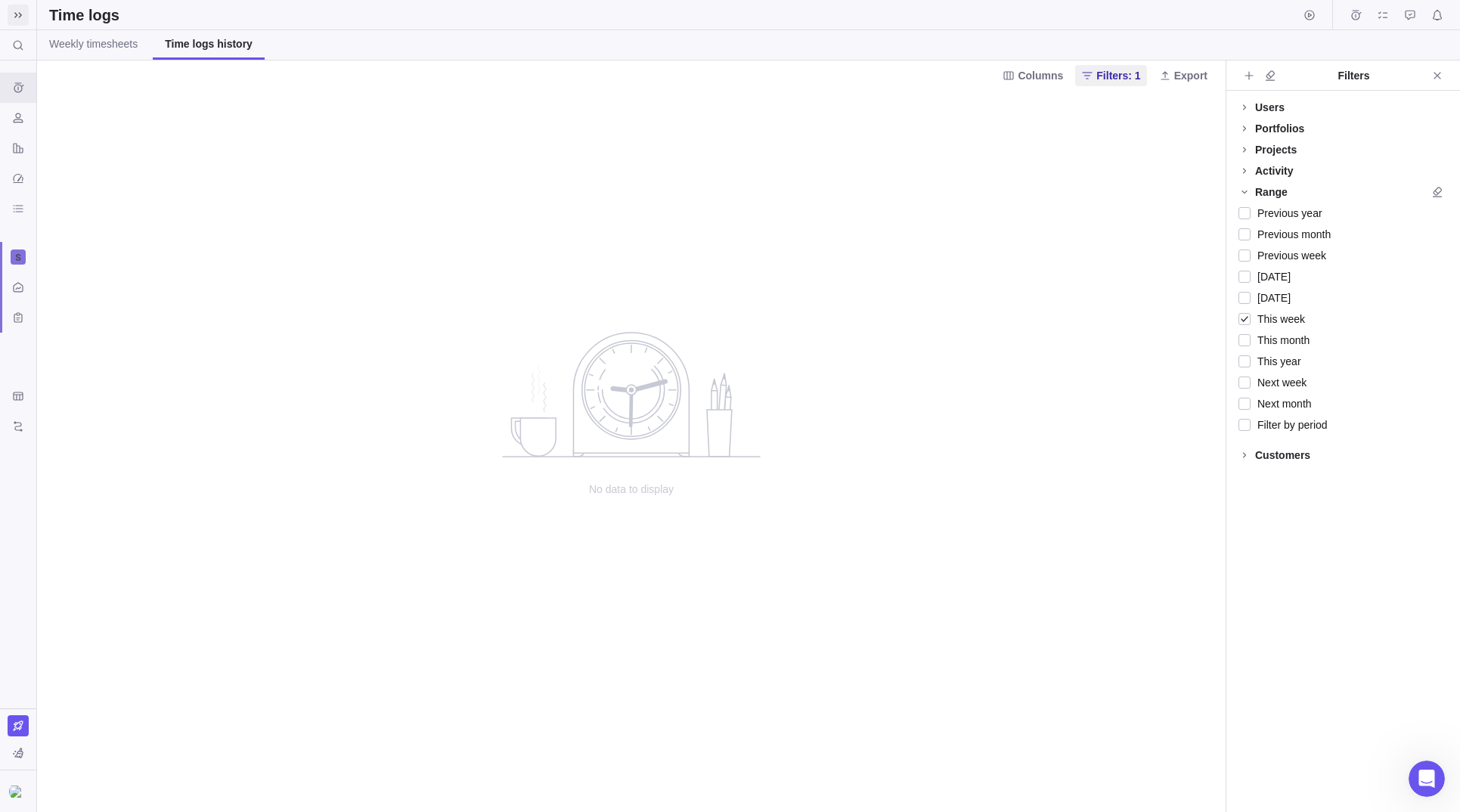
click at [18, 18] on icon at bounding box center [18, 15] width 12 height 12
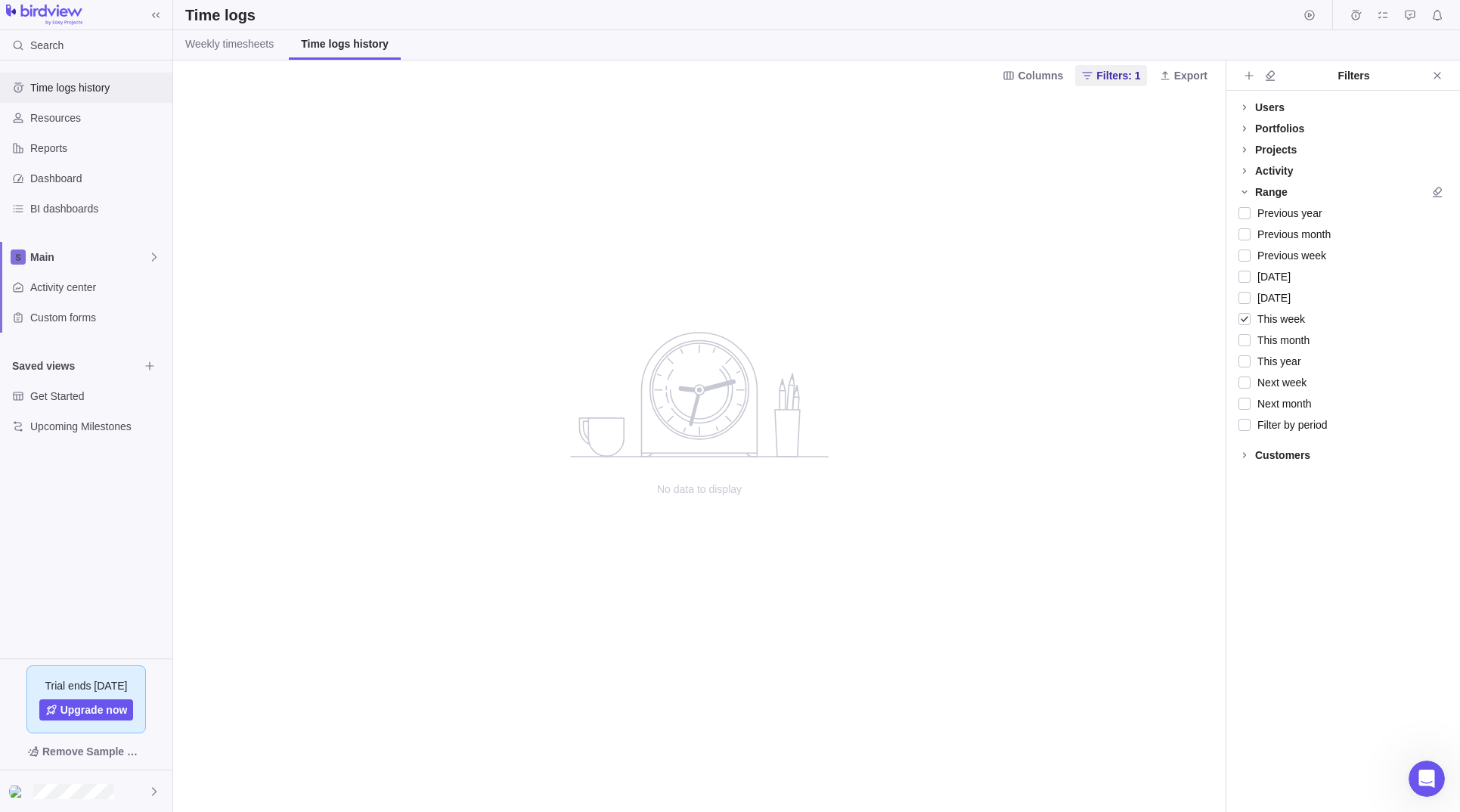
click at [75, 101] on div "Time logs history" at bounding box center [86, 88] width 172 height 30
click at [58, 124] on span "Resources" at bounding box center [98, 118] width 136 height 15
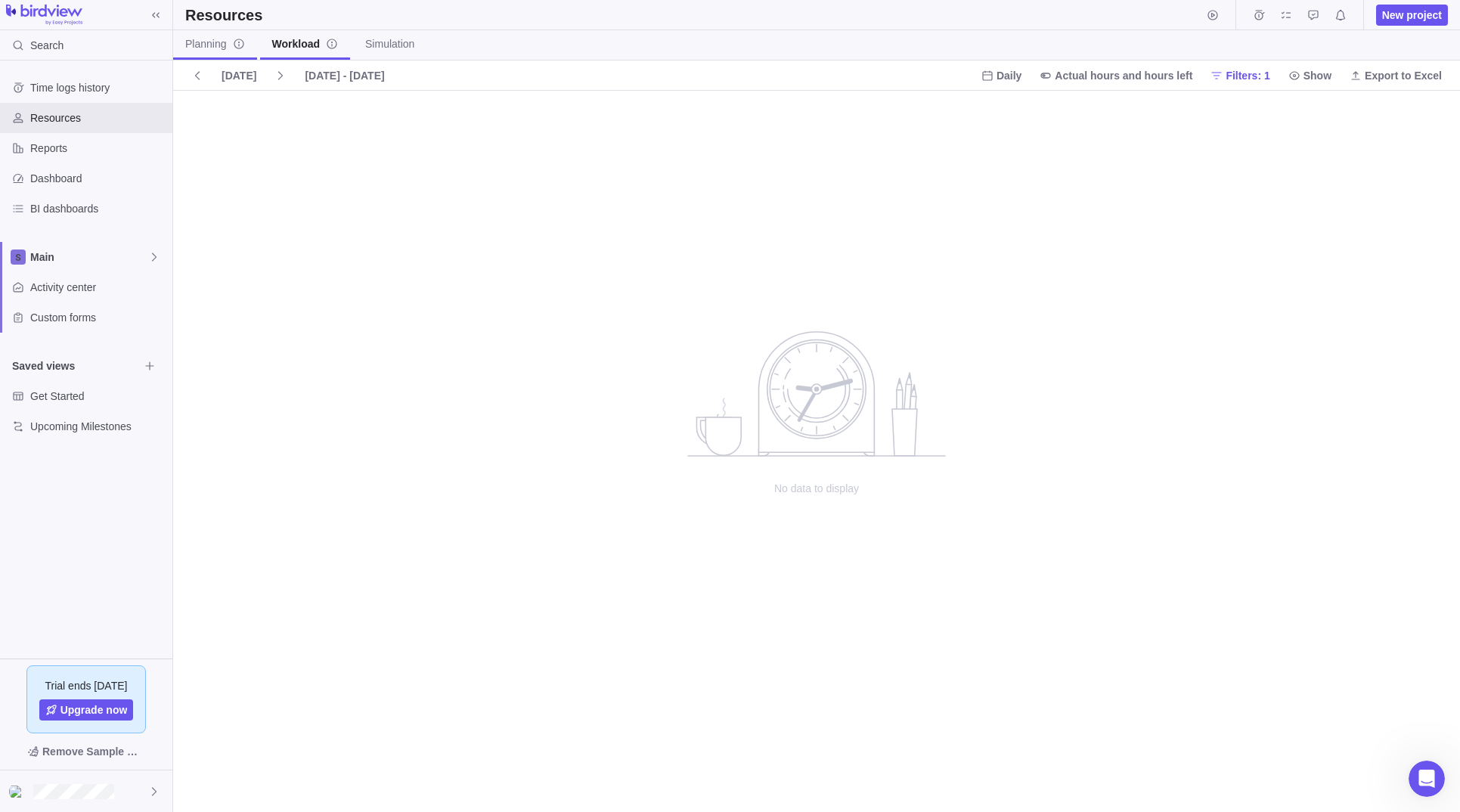
click at [214, 42] on span "Planning" at bounding box center [215, 44] width 60 height 15
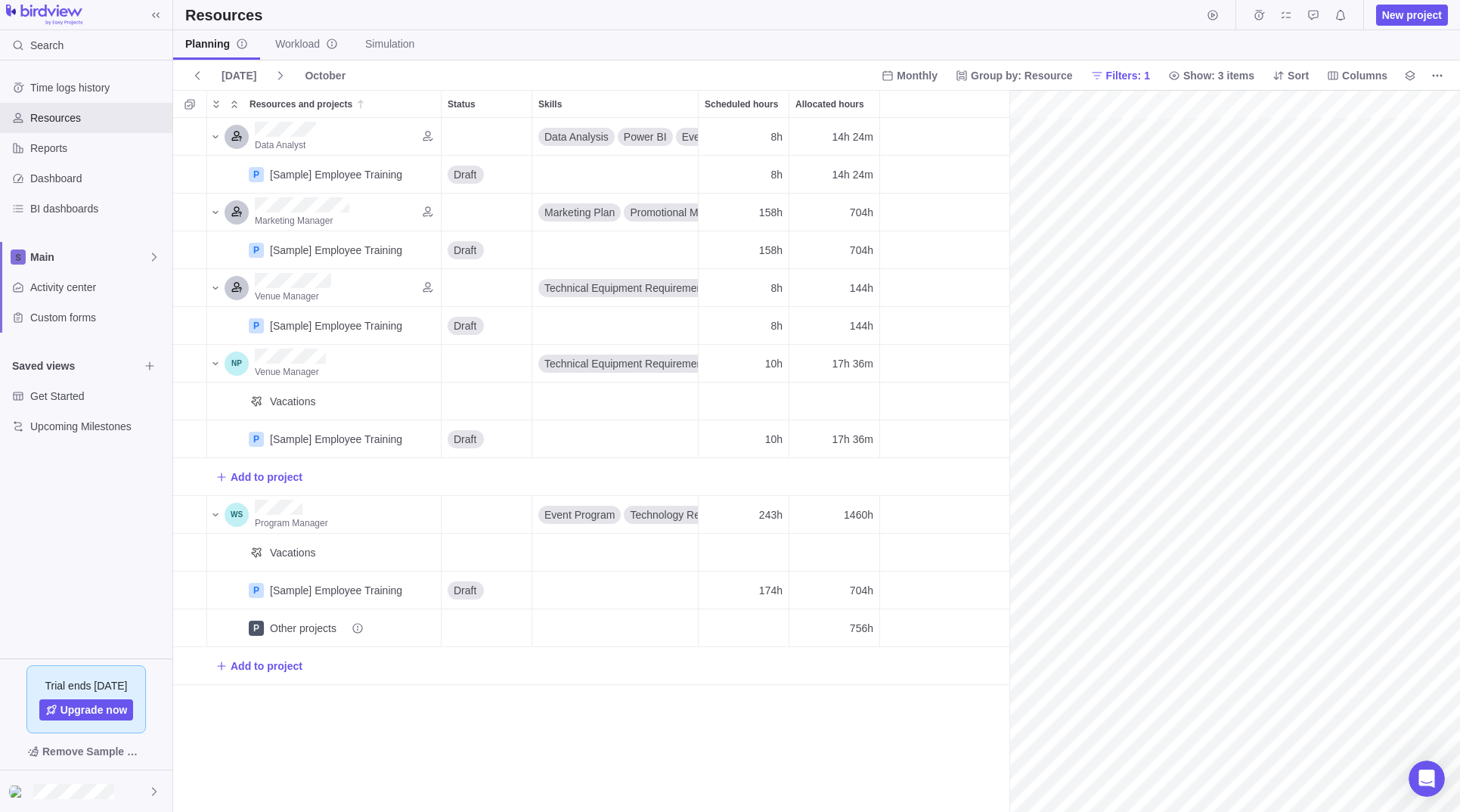
scroll to position [0, 238]
click at [69, 400] on span "Get Started" at bounding box center [84, 396] width 108 height 15
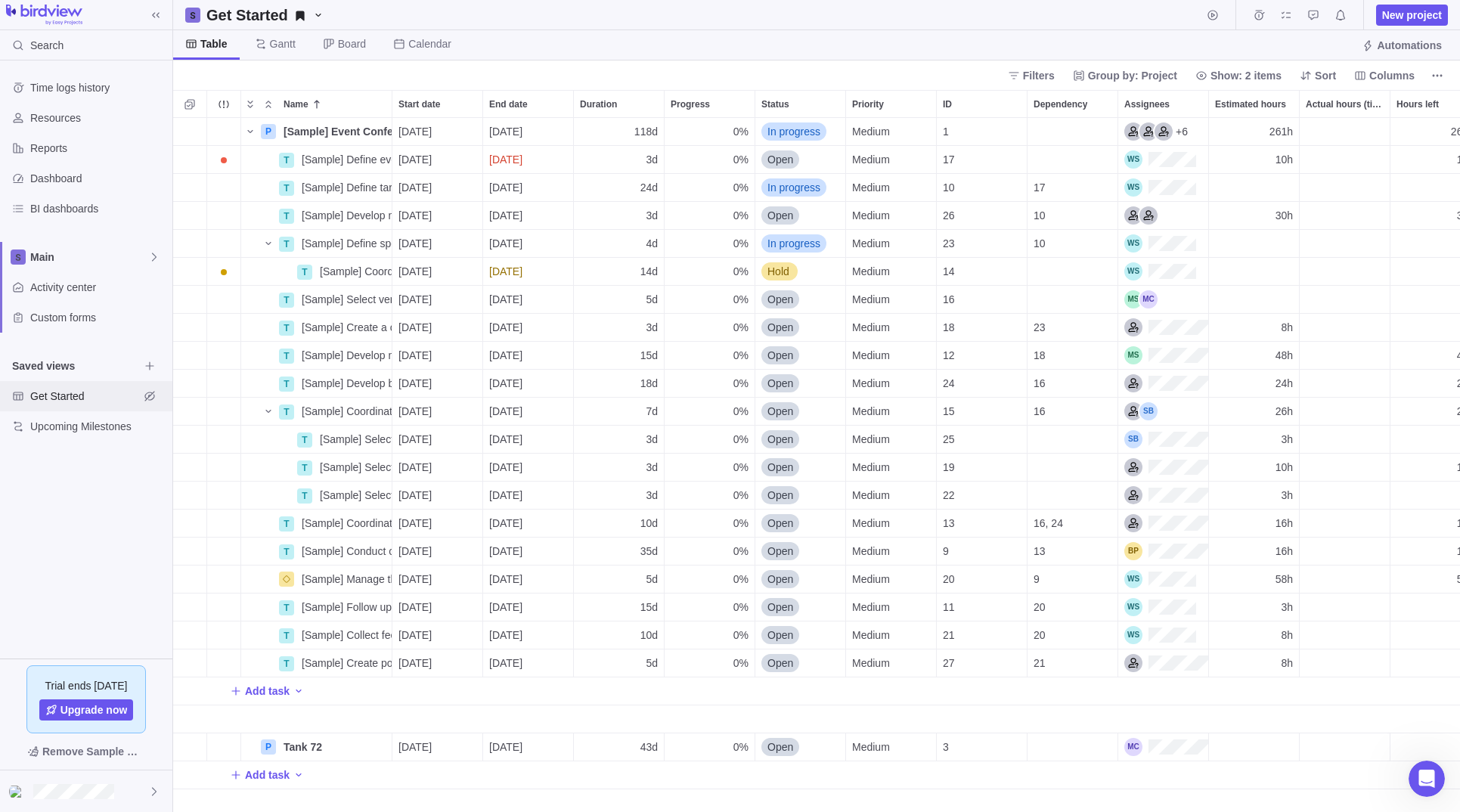
scroll to position [693, 1286]
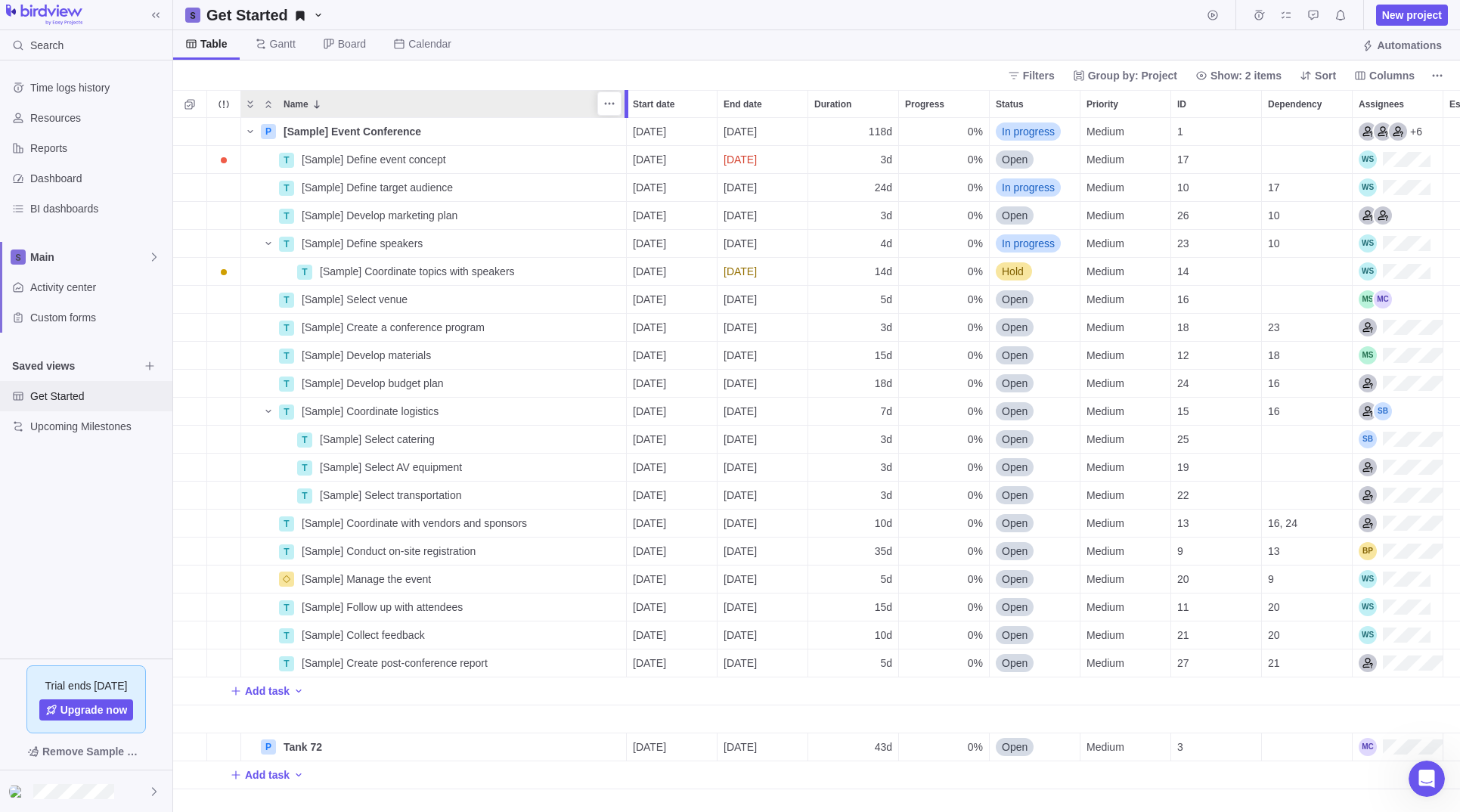
drag, startPoint x: 388, startPoint y: 108, endPoint x: 610, endPoint y: 110, distance: 222.0
click at [623, 107] on div at bounding box center [628, 104] width 12 height 28
click at [454, 211] on span "[Sample] Develop marketing plan" at bounding box center [379, 215] width 156 height 15
drag, startPoint x: 522, startPoint y: 221, endPoint x: 267, endPoint y: 216, distance: 255.0
click at [521, 221] on input "[Sample] Develop marketing plan" at bounding box center [460, 215] width 332 height 29
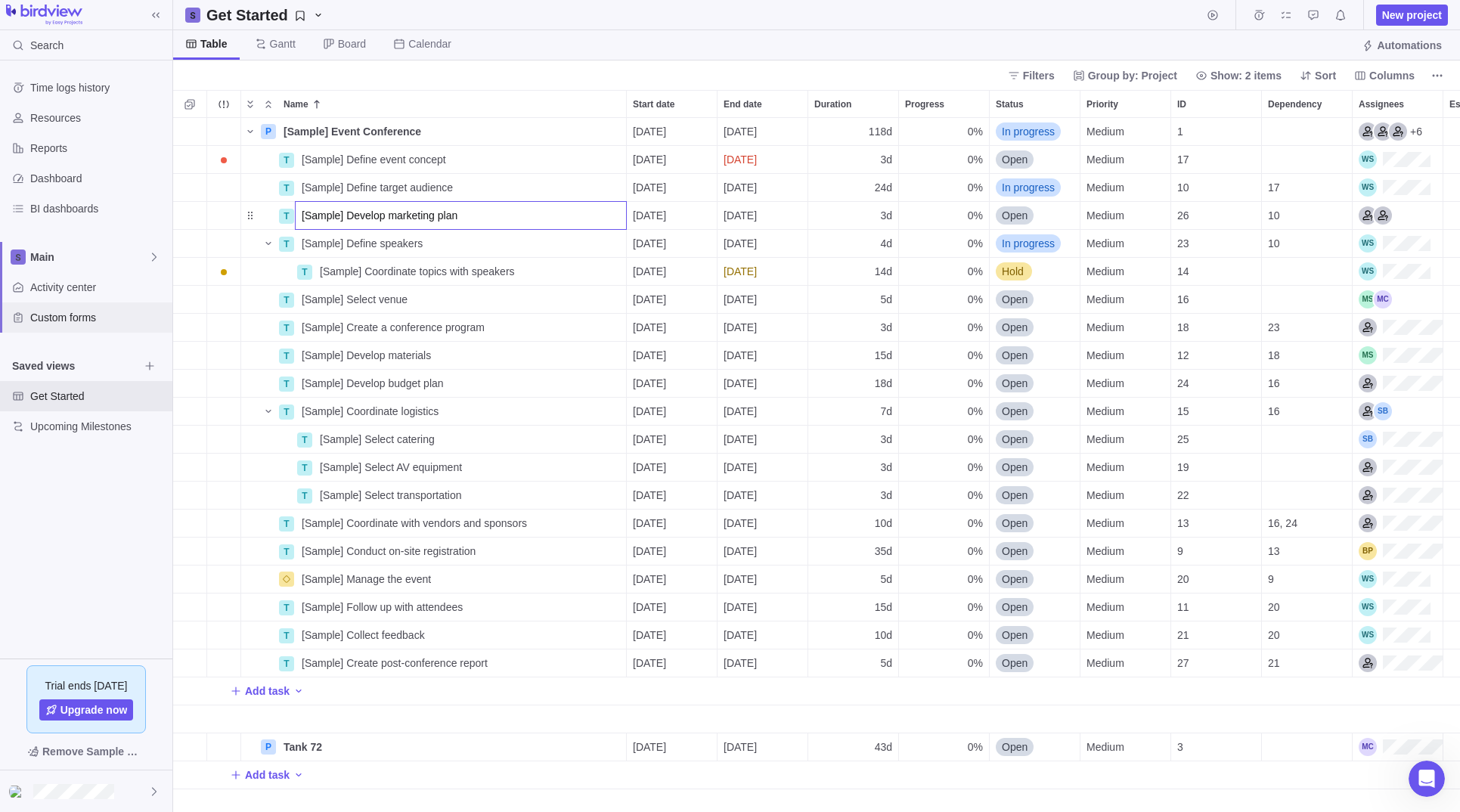
drag, startPoint x: 77, startPoint y: 306, endPoint x: 66, endPoint y: 311, distance: 12.1
click at [76, 306] on body "Search Time logs history Resources Reports Dashboard BI dashboards Main Activit…" at bounding box center [730, 406] width 1460 height 812
click at [64, 314] on span "Custom forms" at bounding box center [98, 318] width 136 height 15
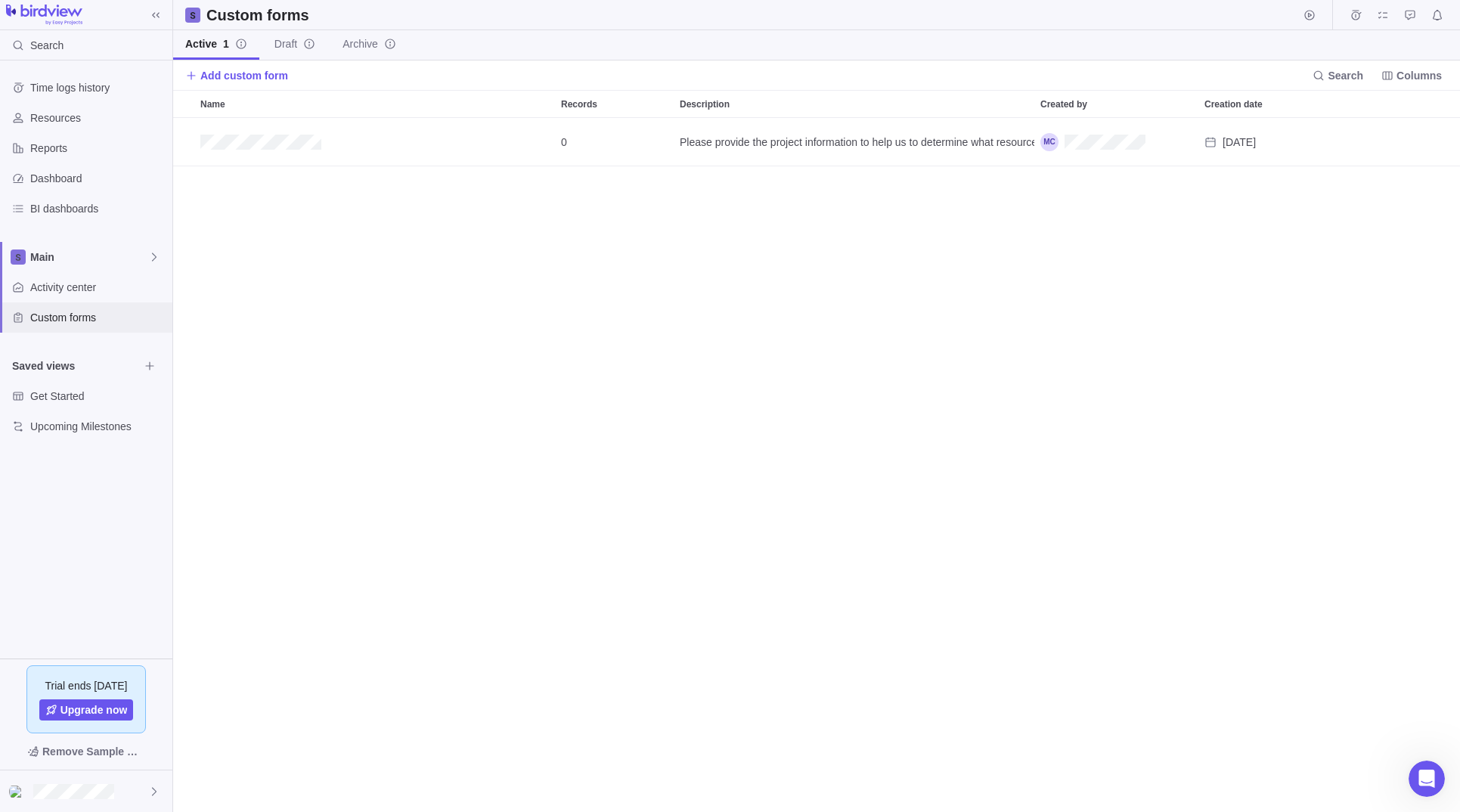
scroll to position [693, 1286]
click at [152, 793] on icon at bounding box center [154, 791] width 5 height 8
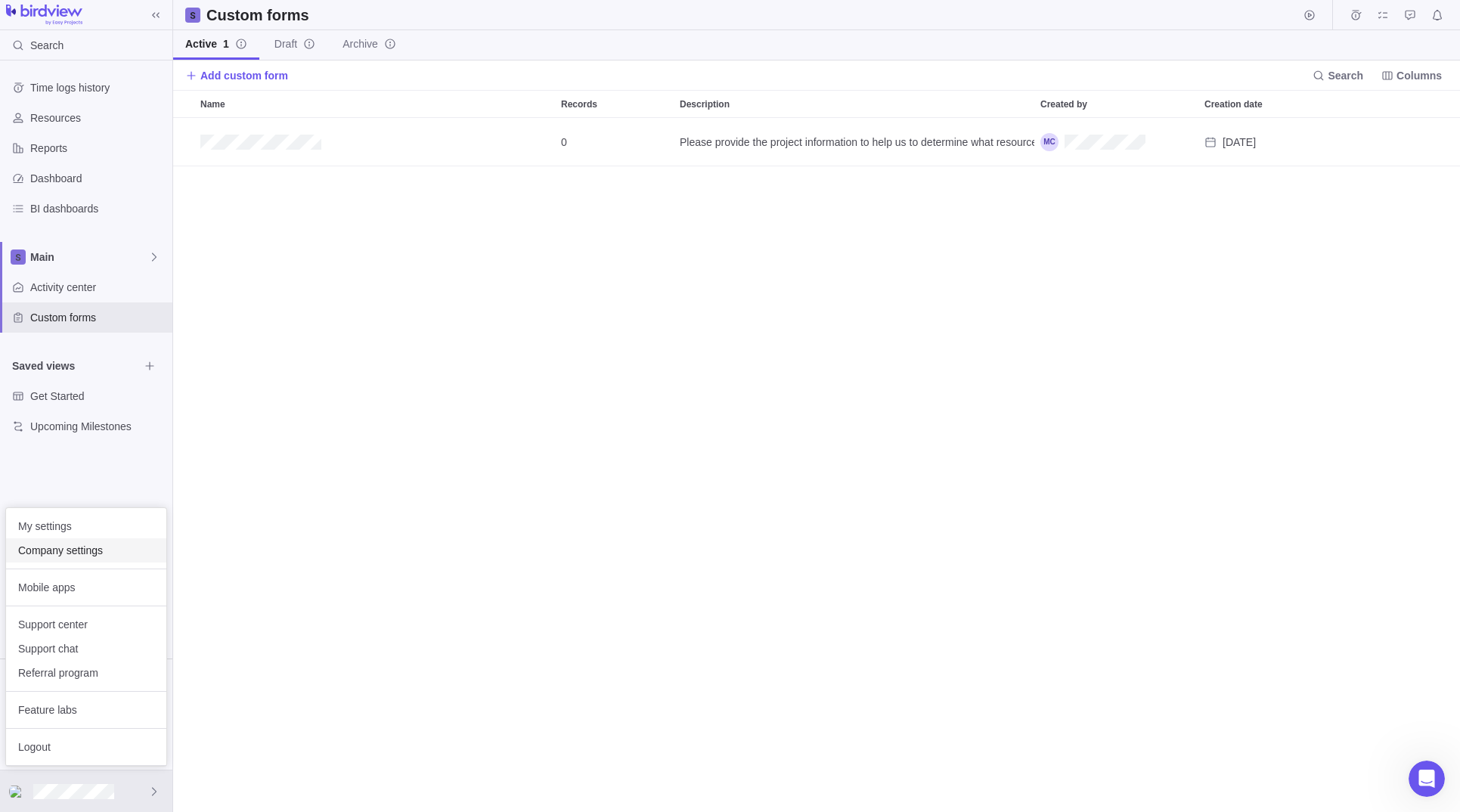
click at [89, 559] on div "Company settings" at bounding box center [85, 550] width 160 height 24
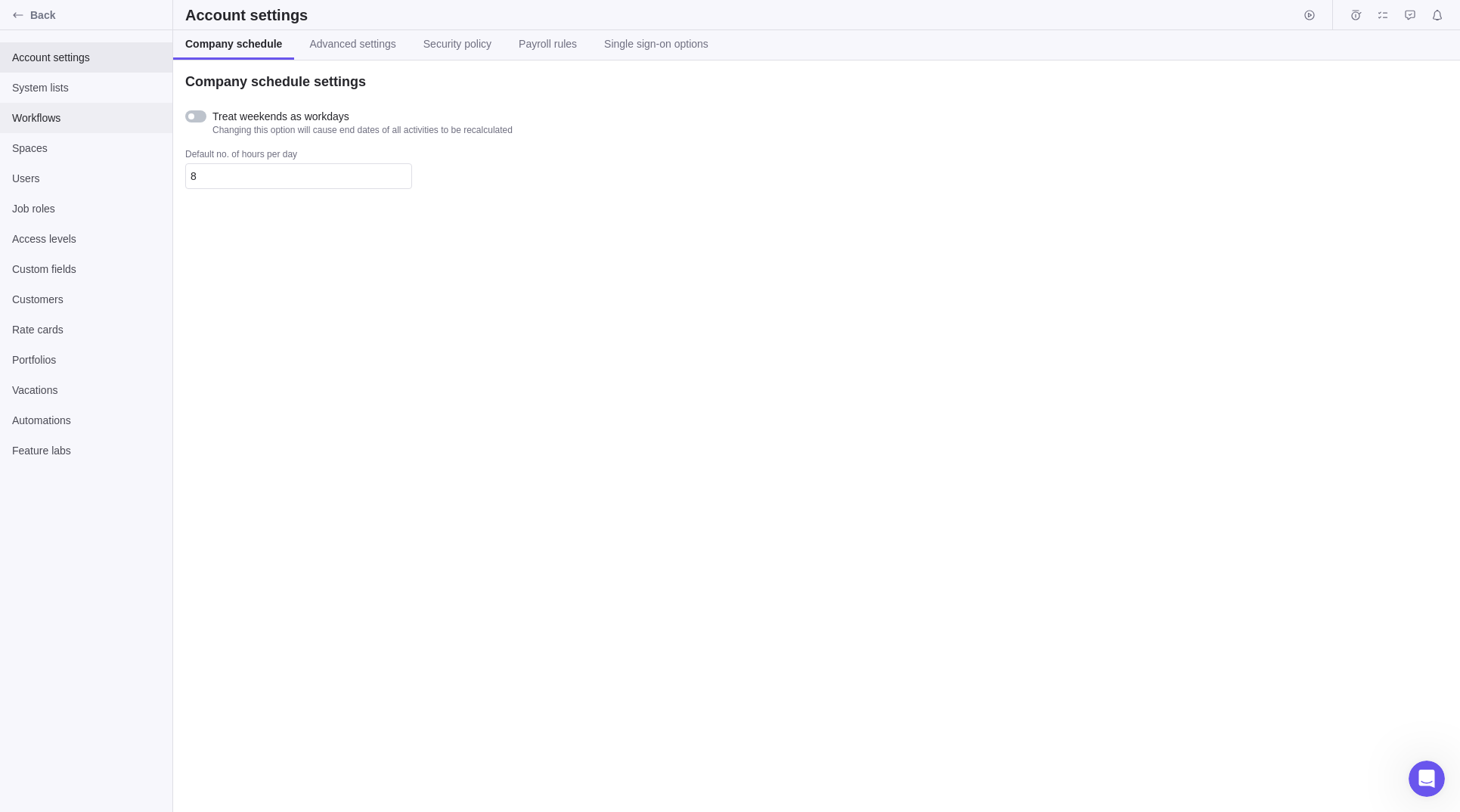
click at [73, 122] on span "Workflows" at bounding box center [86, 118] width 149 height 15
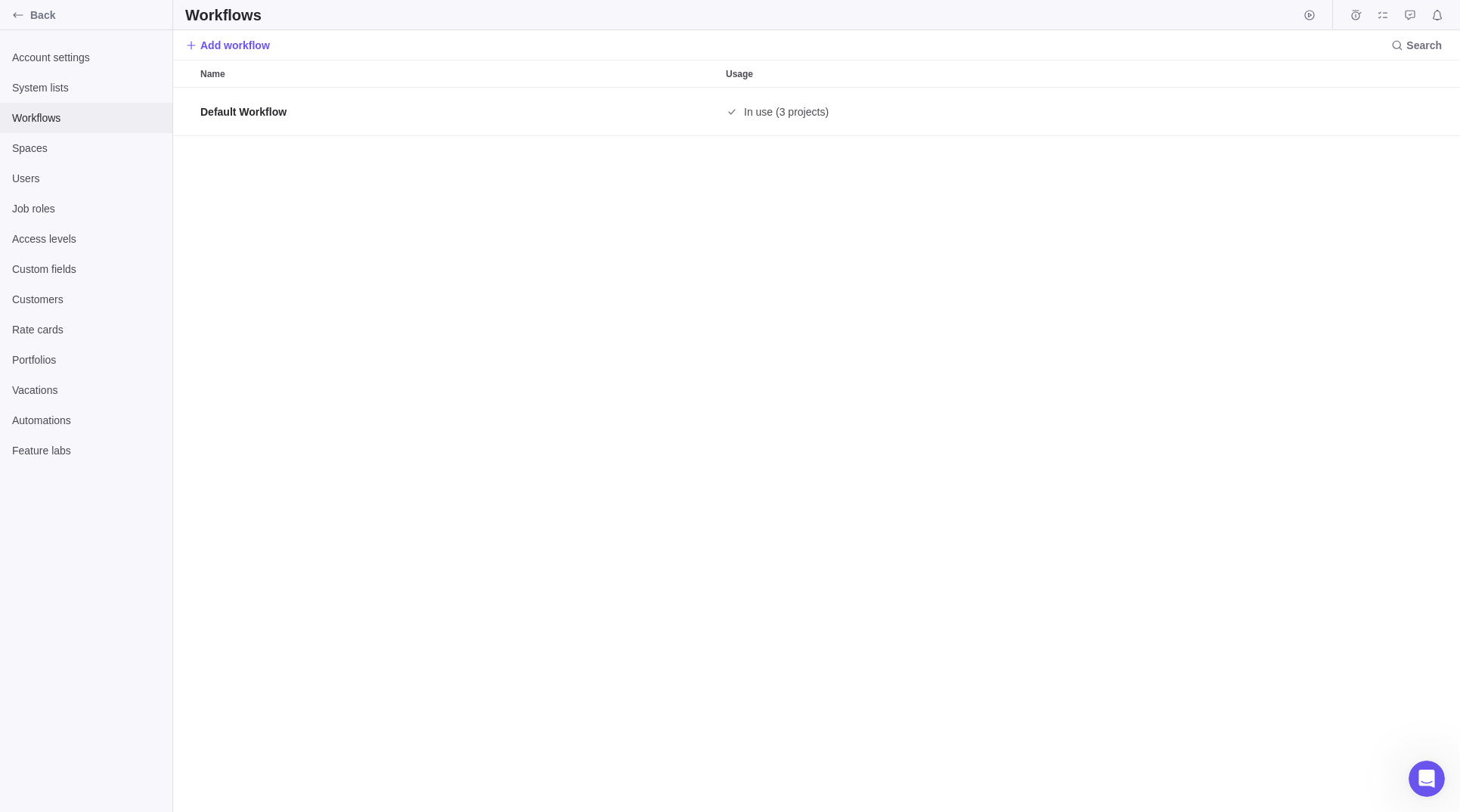
scroll to position [724, 1286]
click at [50, 395] on span "Vacations" at bounding box center [86, 390] width 149 height 15
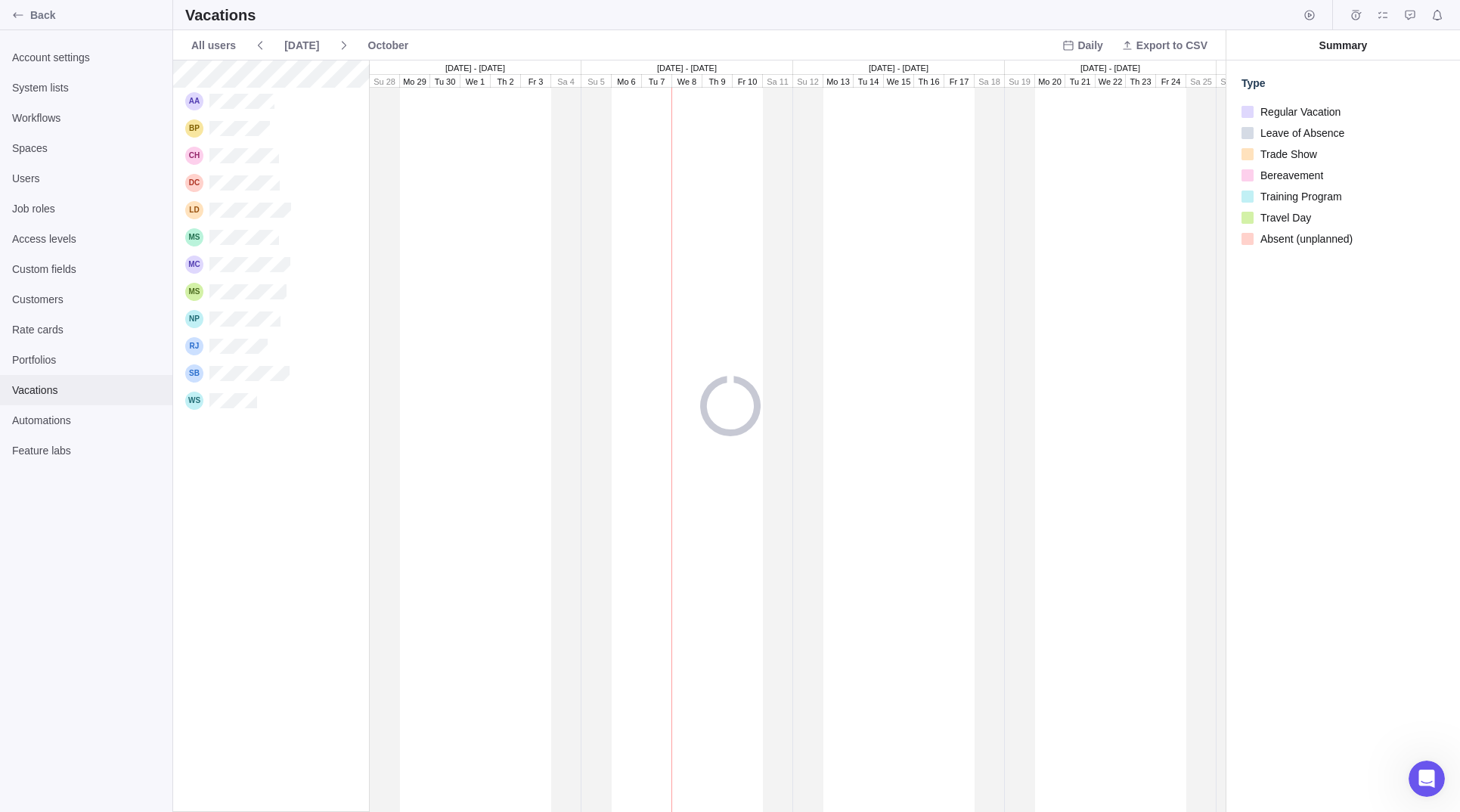
scroll to position [751, 1052]
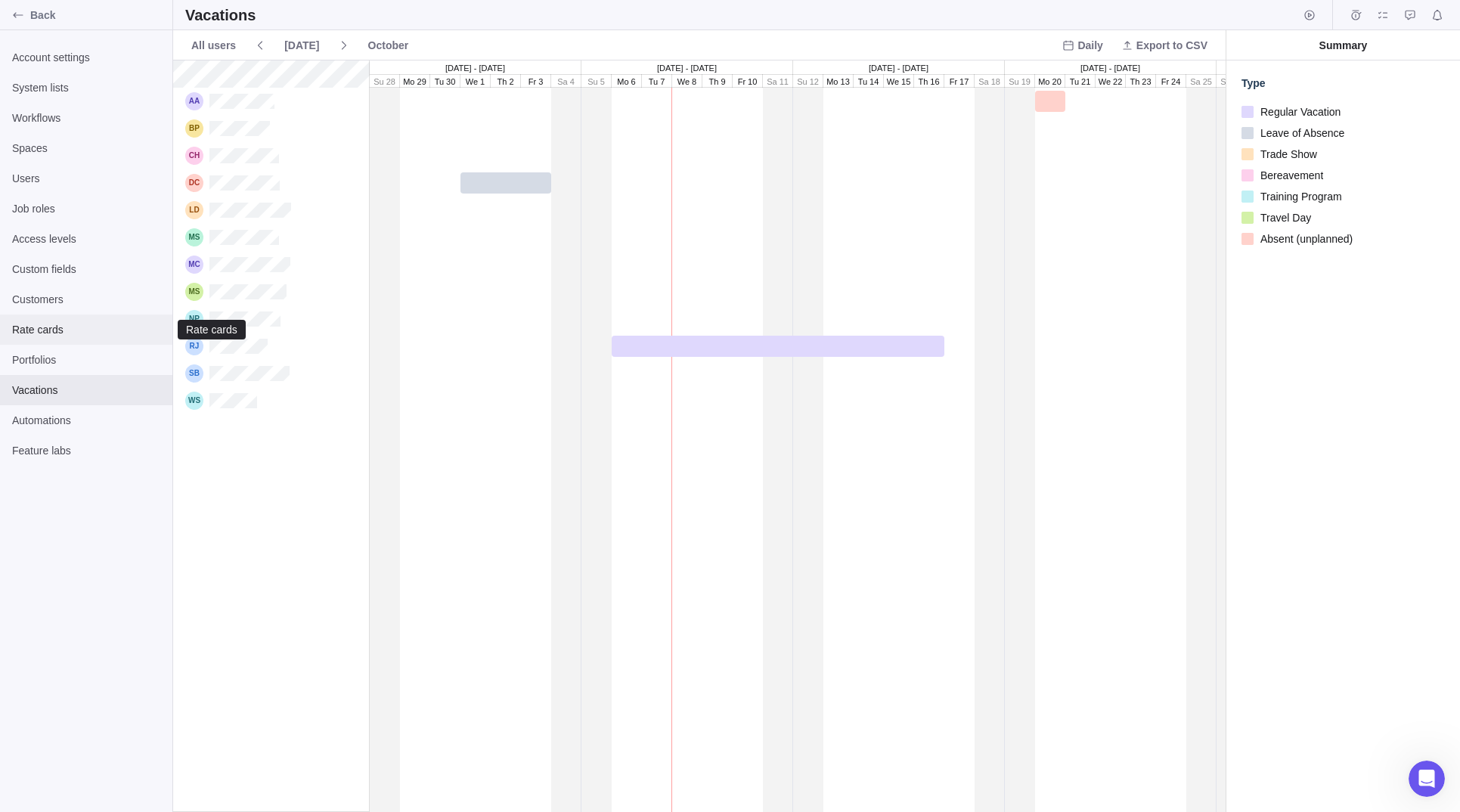
click at [51, 326] on span "Rate cards" at bounding box center [86, 330] width 149 height 15
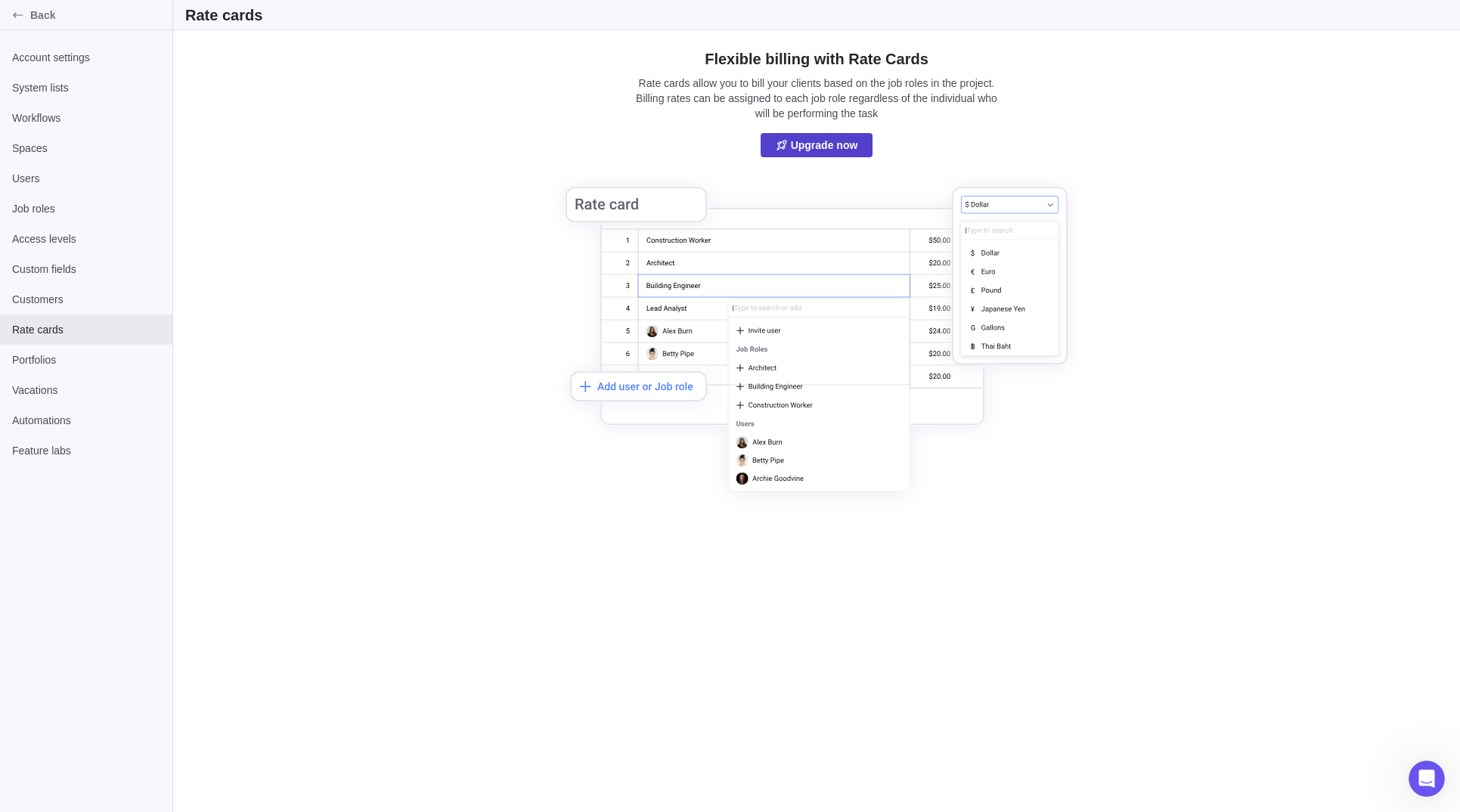
click at [829, 145] on span "Upgrade now" at bounding box center [824, 145] width 67 height 18
